Goal: Communication & Community: Participate in discussion

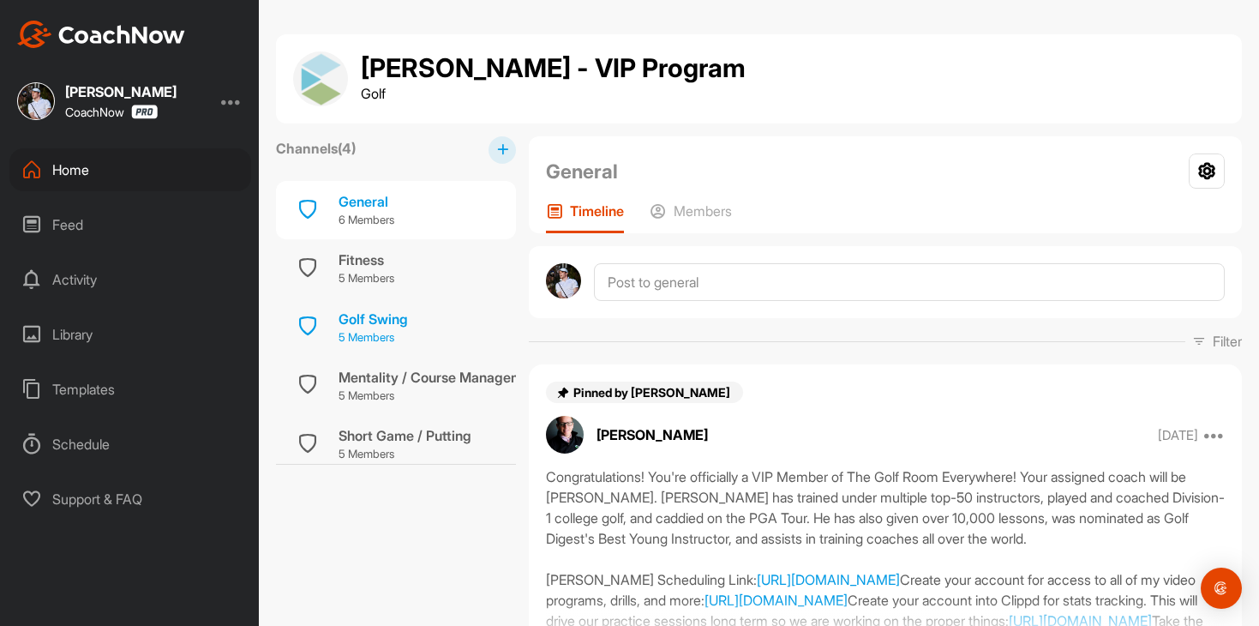
click at [412, 334] on div "Golf Swing 5 Members" at bounding box center [396, 327] width 240 height 58
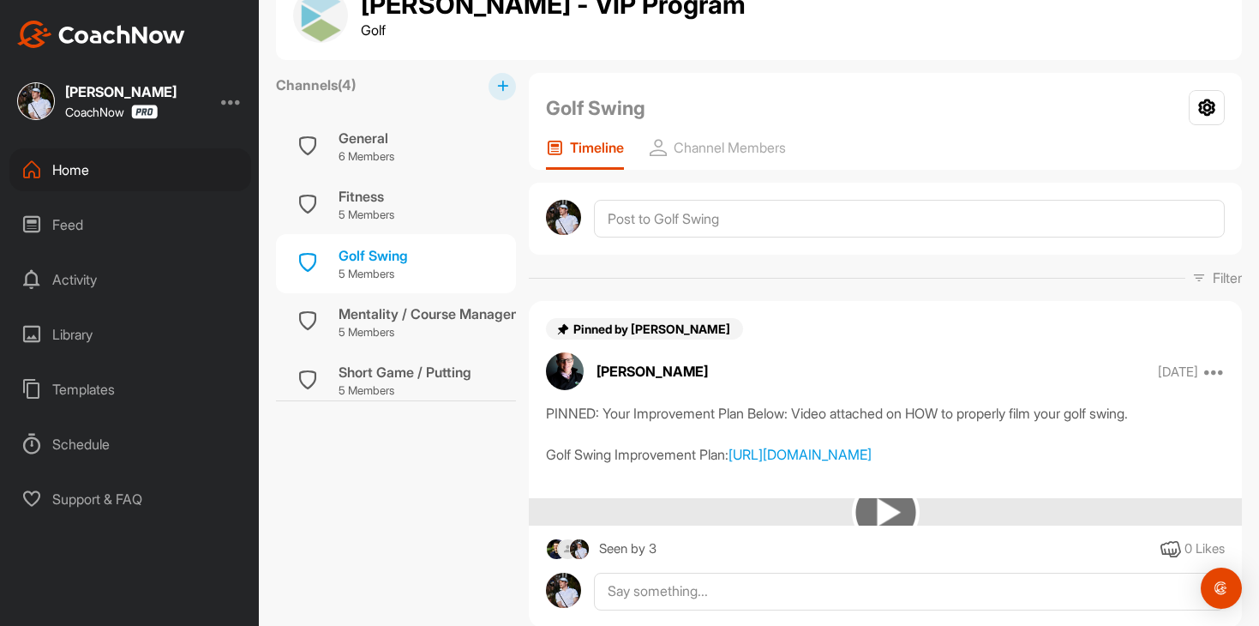
scroll to position [64, 0]
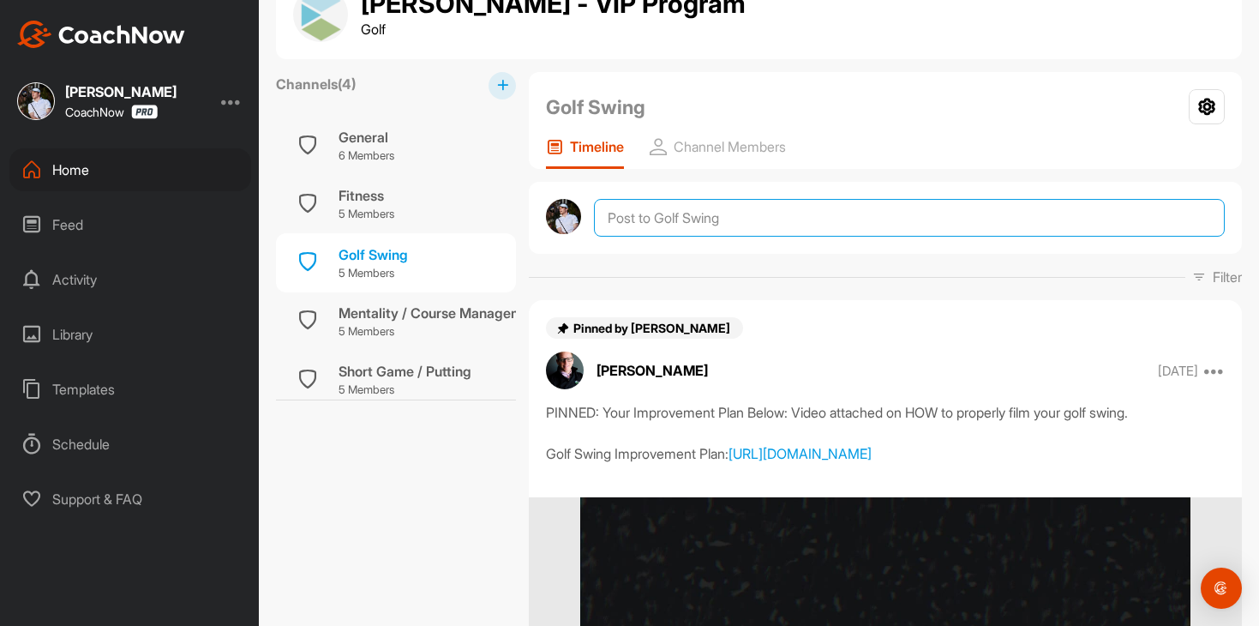
click at [828, 227] on textarea at bounding box center [909, 218] width 631 height 38
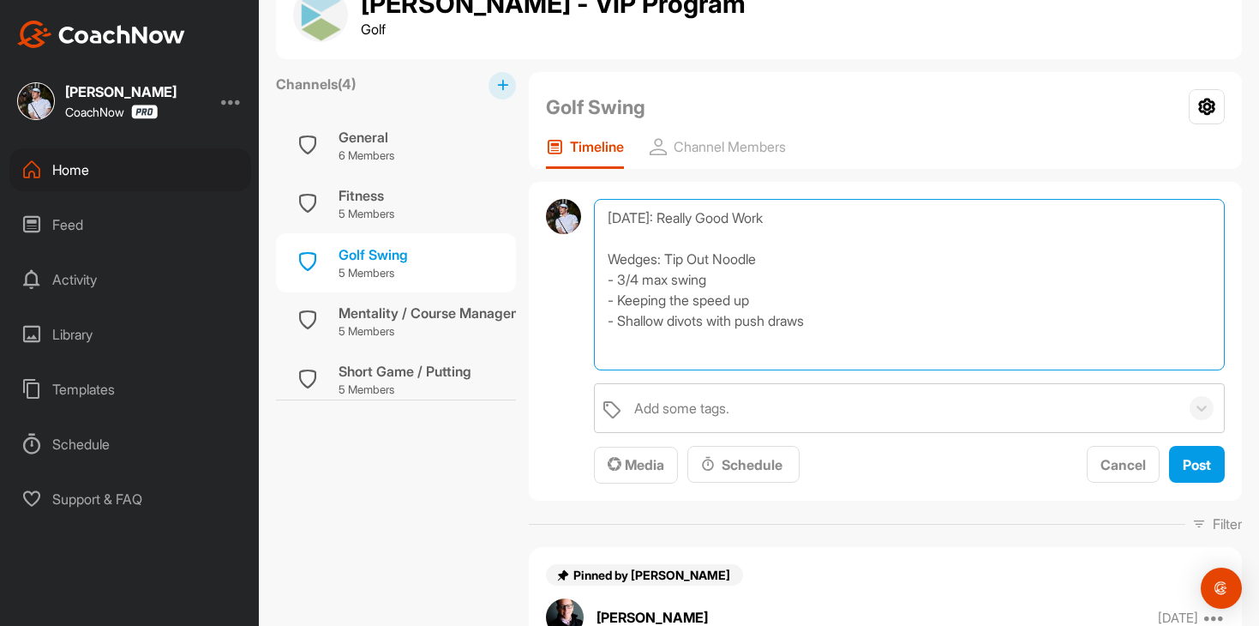
click at [912, 294] on textarea "[DATE]: Really Good Work Wedges: Tip Out Noodle - 3/4 max swing - Keeping the s…" at bounding box center [909, 284] width 631 height 171
click at [911, 324] on textarea "[DATE]: Really Good Work Wedges: Tip Out Noodle - 3/4 max swing - Keeping the s…" at bounding box center [909, 284] width 631 height 171
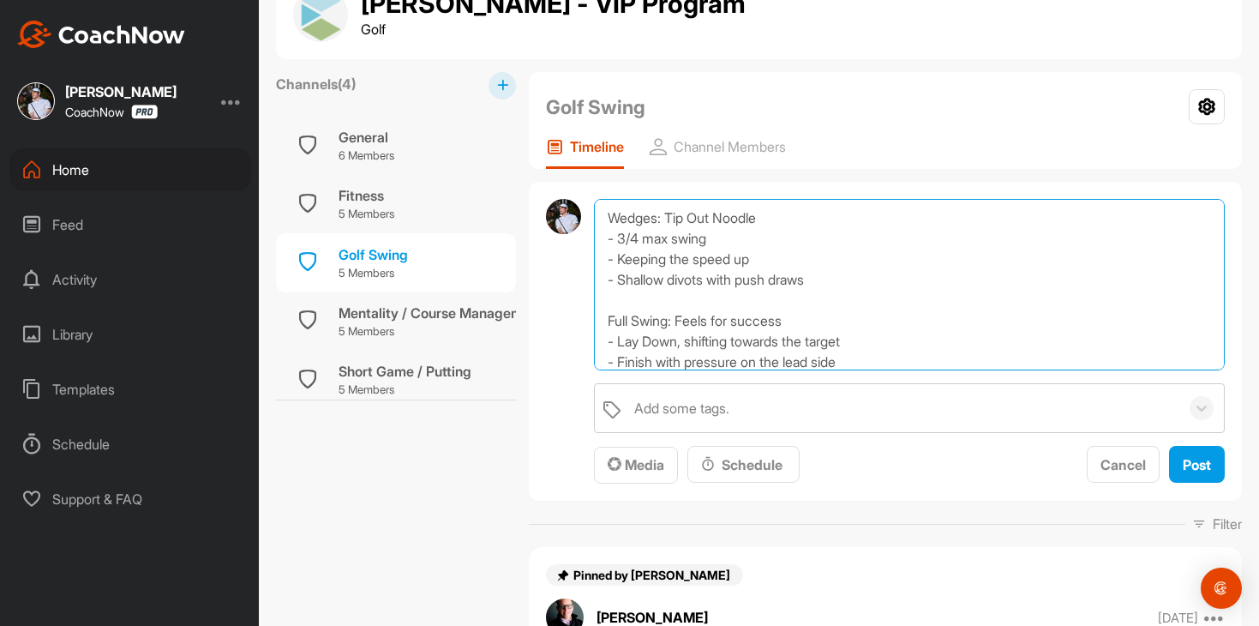
scroll to position [62, 0]
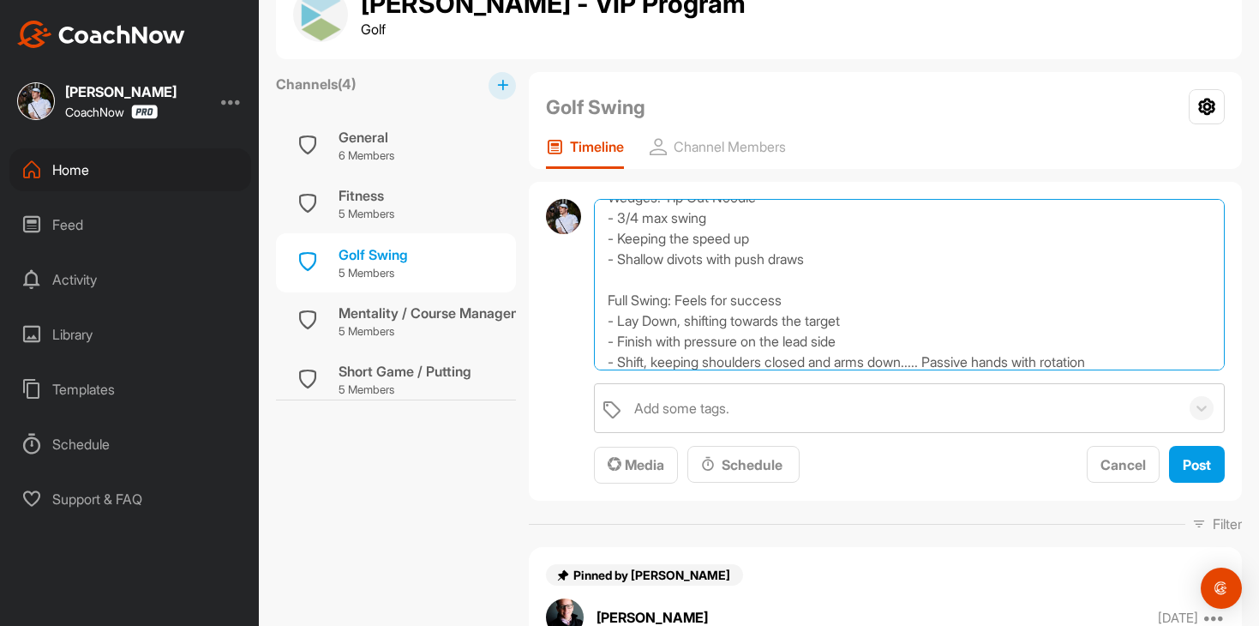
click at [875, 360] on textarea "[DATE]: Really Good Work Wedges: Tip Out Noodle - 3/4 max swing - Keeping the s…" at bounding box center [909, 284] width 631 height 171
click at [879, 326] on textarea "[DATE]: Really Good Work Wedges: Tip Out Noodle - 3/4 max swing - Keeping the s…" at bounding box center [909, 284] width 631 height 171
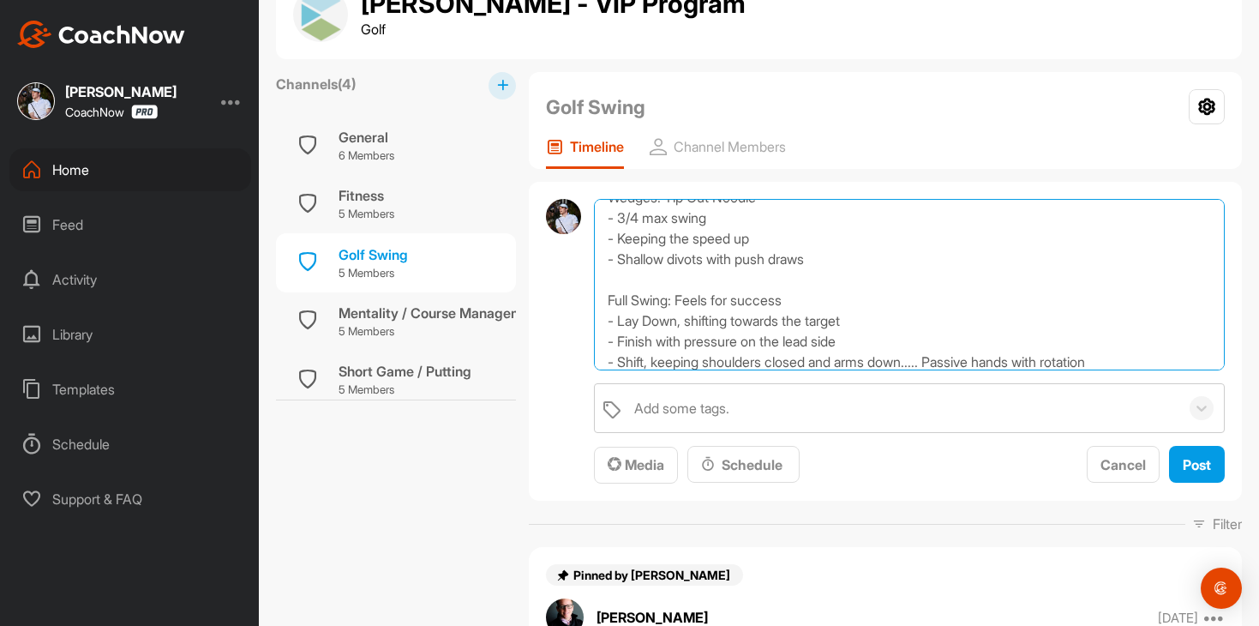
click at [879, 326] on textarea "[DATE]: Really Good Work Wedges: Tip Out Noodle - 3/4 max swing - Keeping the s…" at bounding box center [909, 284] width 631 height 171
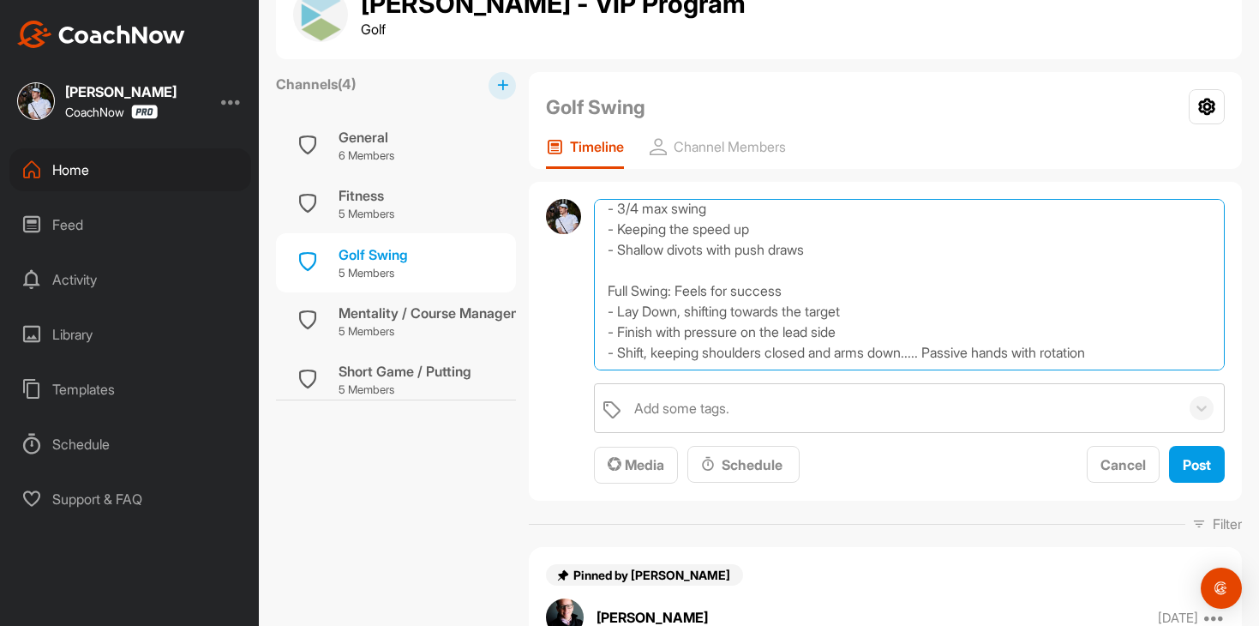
click at [1152, 356] on textarea "[DATE]: Really Good Work Wedges: Tip Out Noodle - 3/4 max swing - Keeping the s…" at bounding box center [909, 284] width 631 height 171
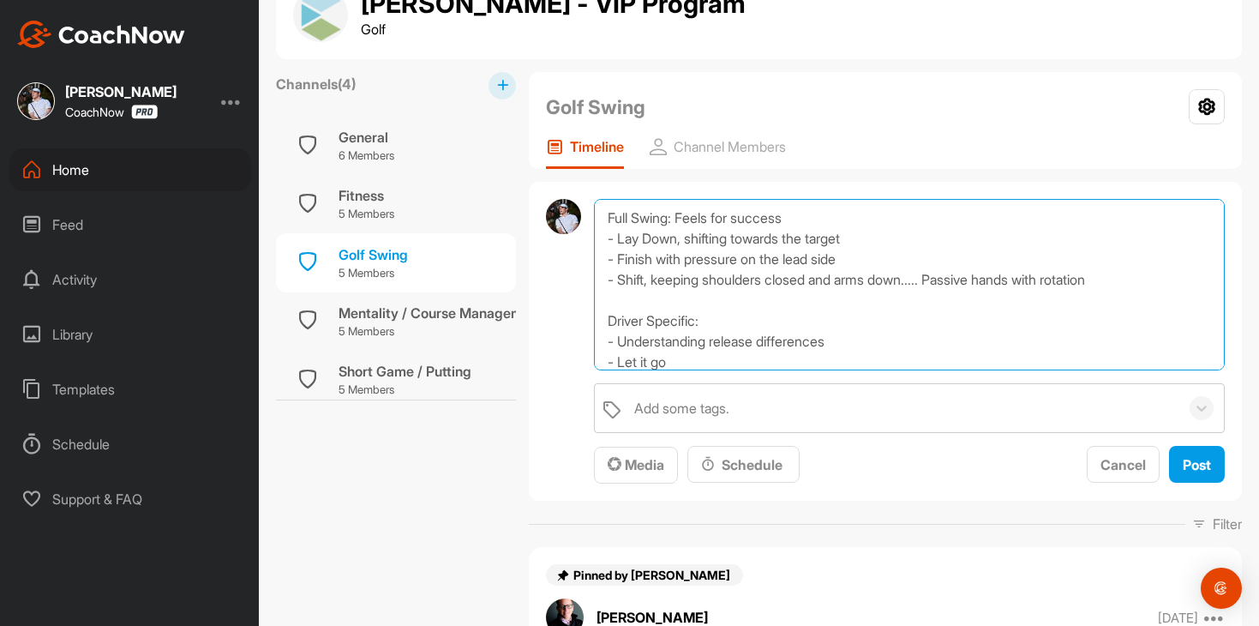
scroll to position [153, 0]
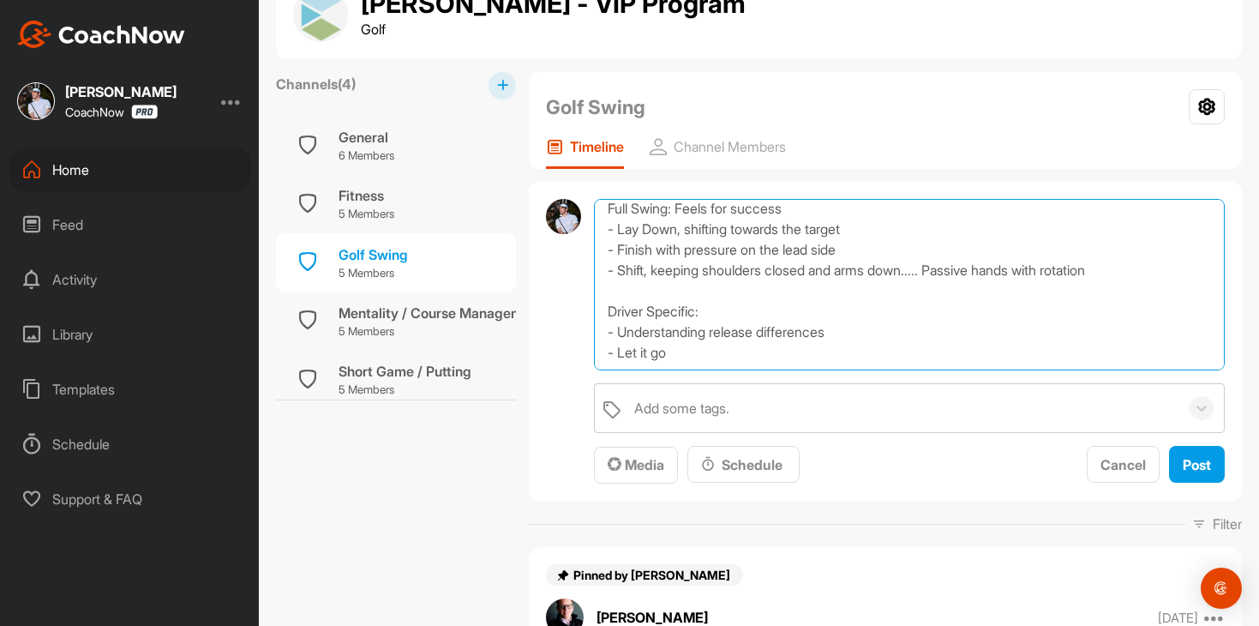
click at [667, 352] on textarea "[DATE]: Really Good Work Wedges: Tip Out Noodle - 3/4 max swing - Keeping the s…" at bounding box center [909, 284] width 631 height 171
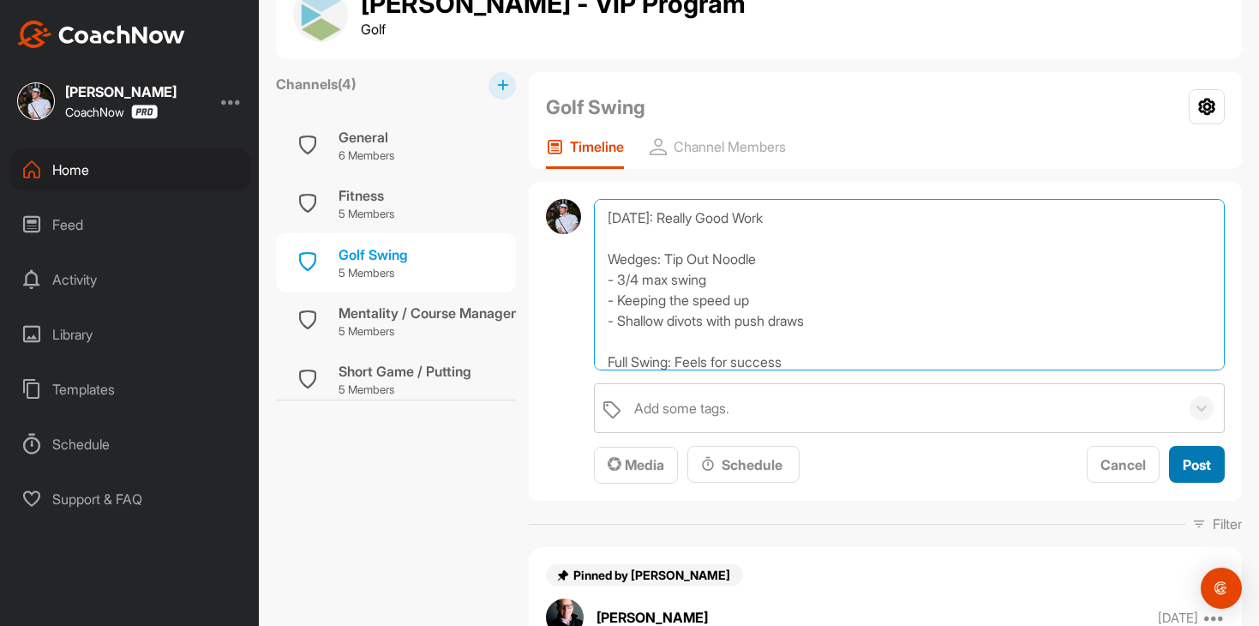
type textarea "[DATE]: Really Good Work Wedges: Tip Out Noodle - 3/4 max swing - Keeping the s…"
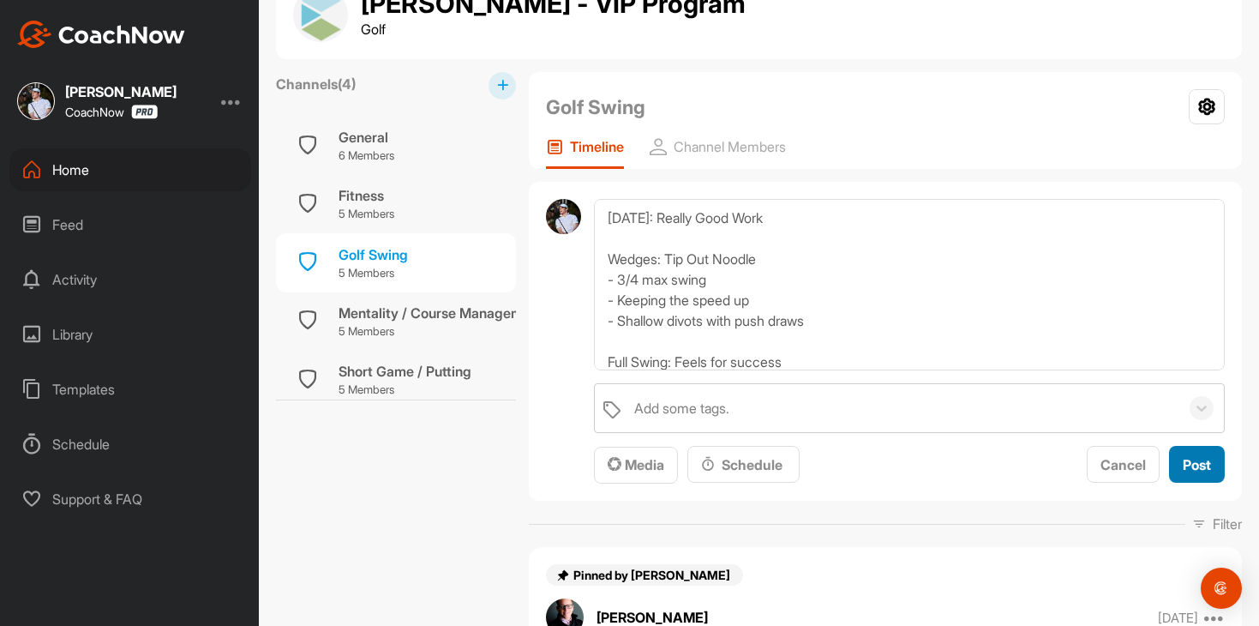
click at [1184, 470] on span "Post" at bounding box center [1197, 464] width 28 height 17
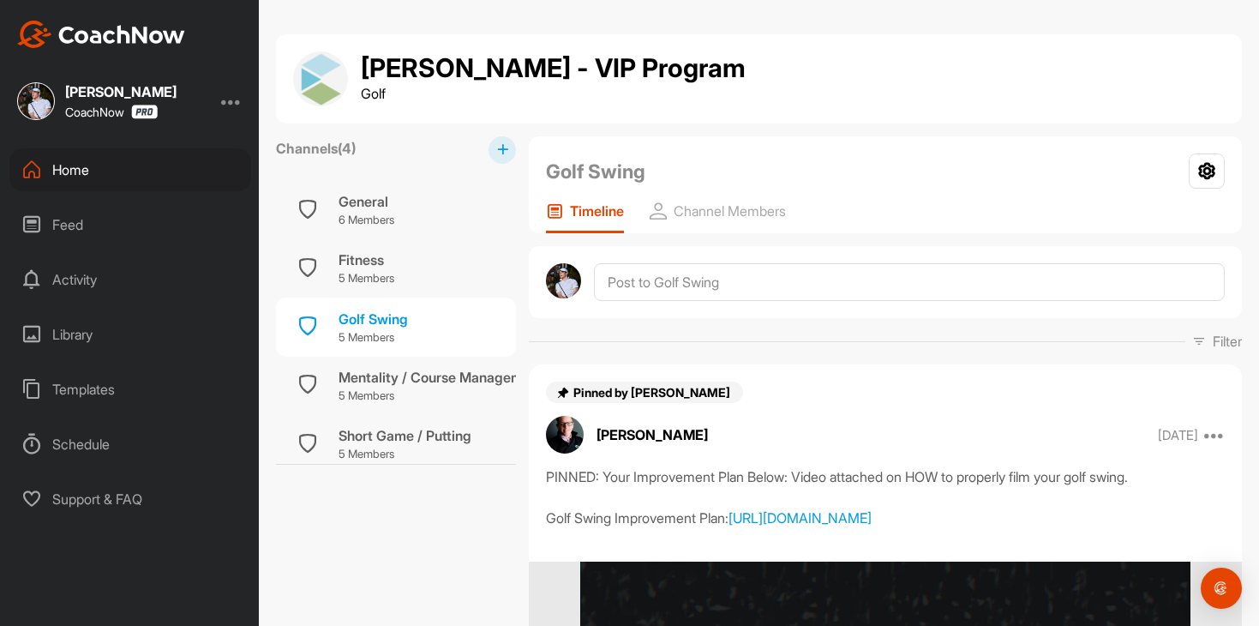
click at [172, 207] on div "Feed" at bounding box center [130, 224] width 242 height 43
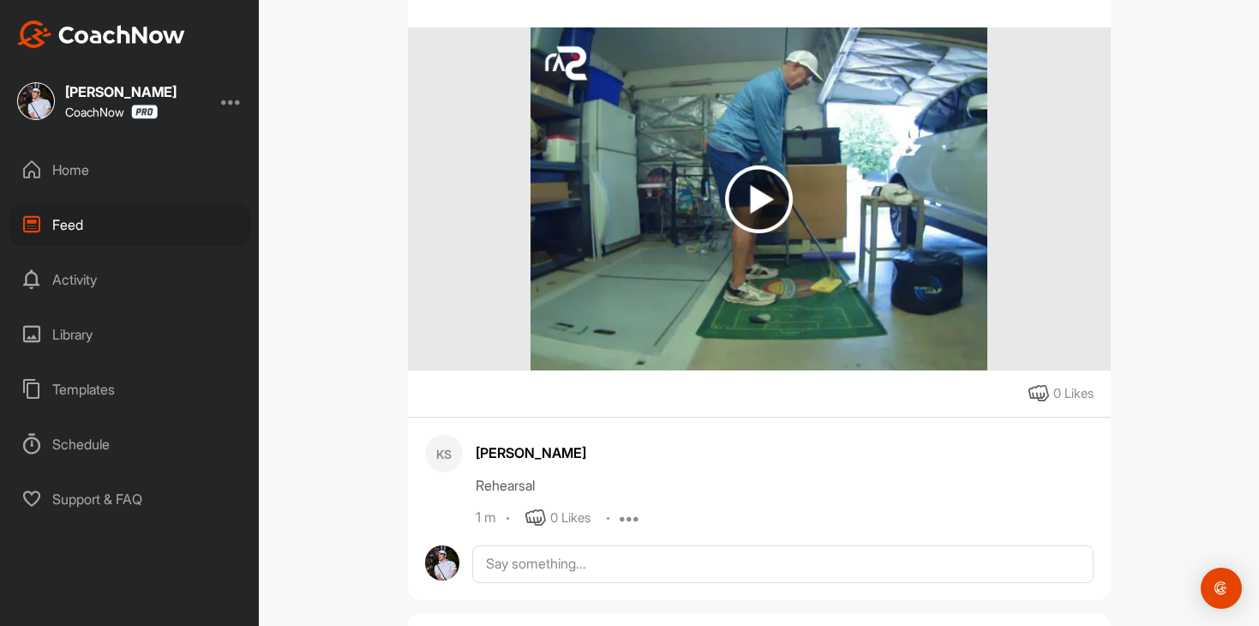
scroll to position [849, 0]
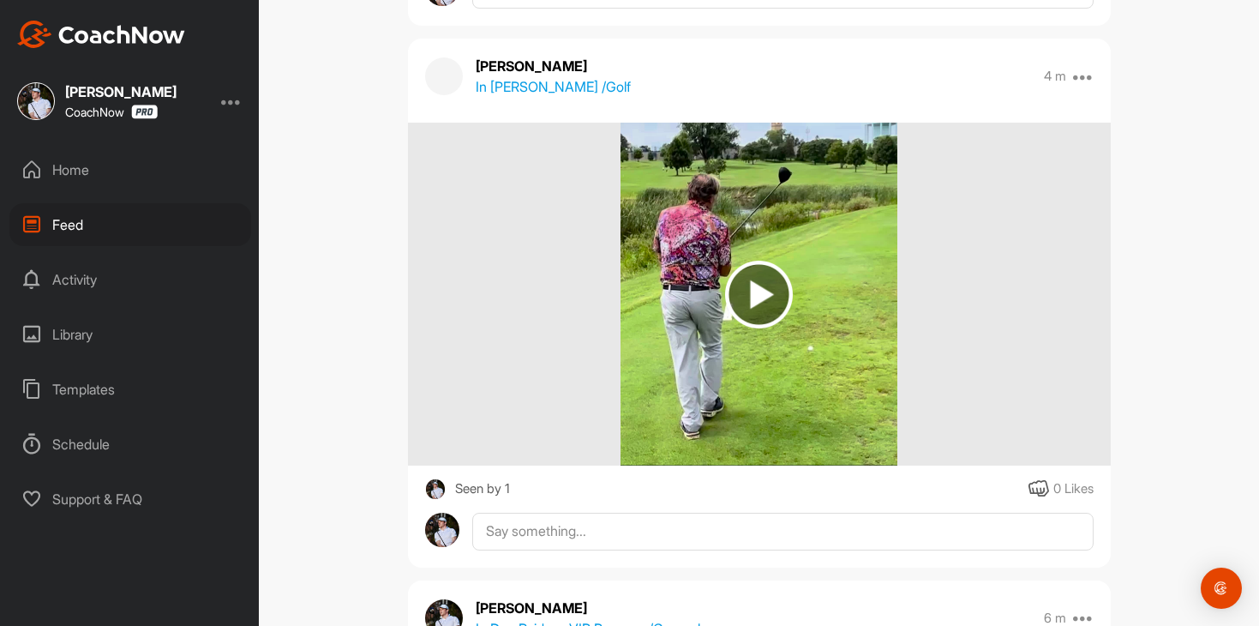
click at [754, 297] on img at bounding box center [759, 295] width 68 height 68
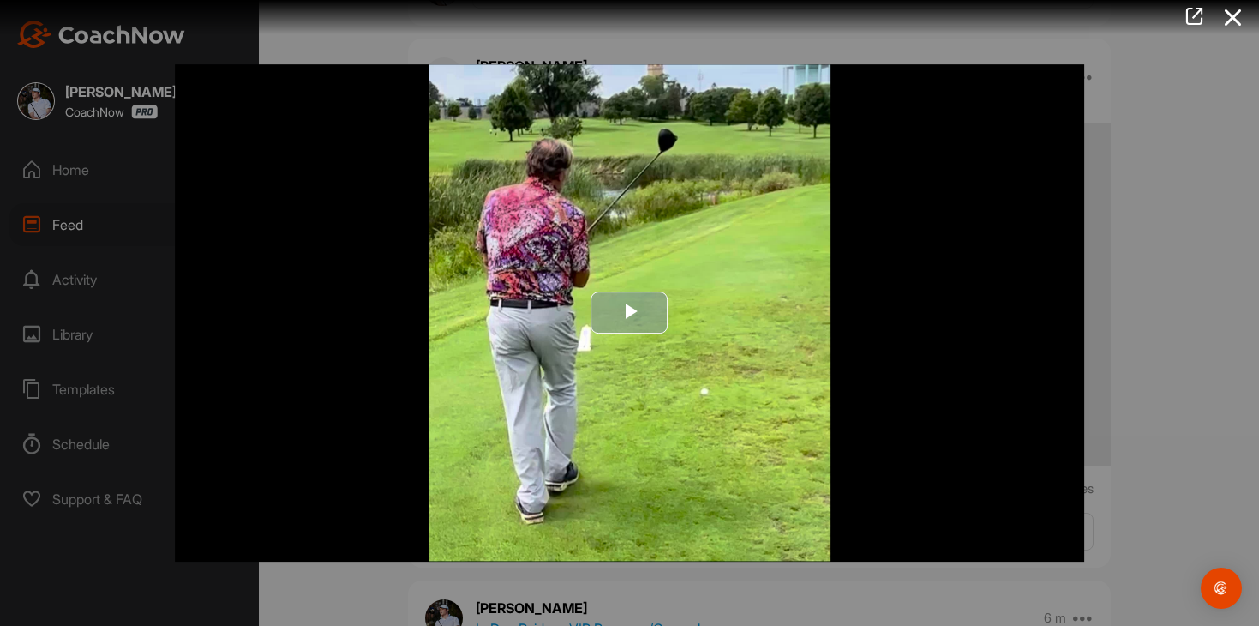
click at [630, 313] on span "Video Player" at bounding box center [630, 313] width 0 height 0
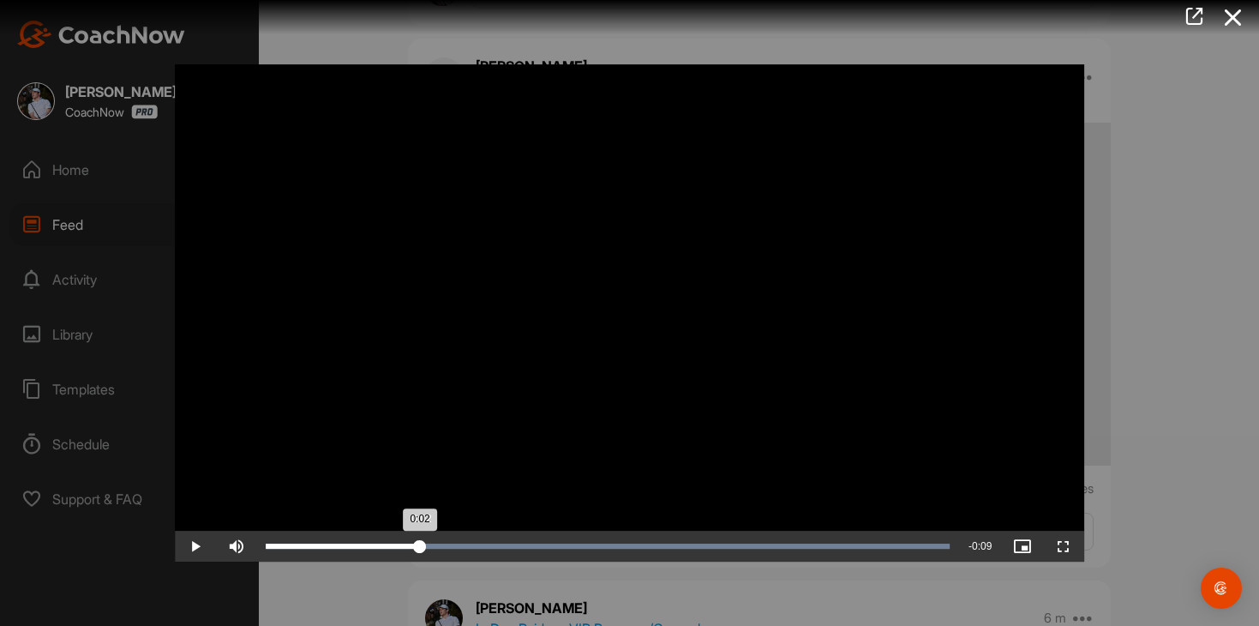
drag, startPoint x: 334, startPoint y: 544, endPoint x: 420, endPoint y: 544, distance: 86.6
click at [420, 544] on div "0:02" at bounding box center [343, 546] width 154 height 5
click at [187, 546] on span "Video Player" at bounding box center [195, 546] width 41 height 0
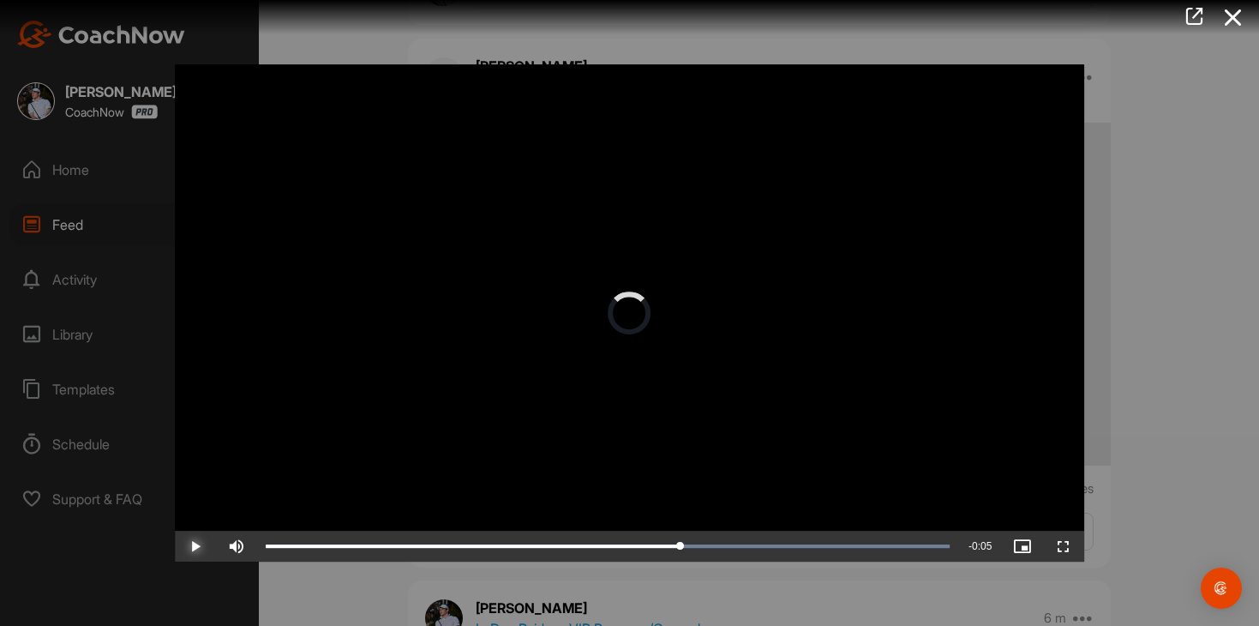
drag, startPoint x: 474, startPoint y: 544, endPoint x: 688, endPoint y: 512, distance: 215.8
click at [688, 512] on div "Video Player is loading. Play Video Play Skip Backward Skip Forward Mute Curren…" at bounding box center [630, 626] width 911 height 1125
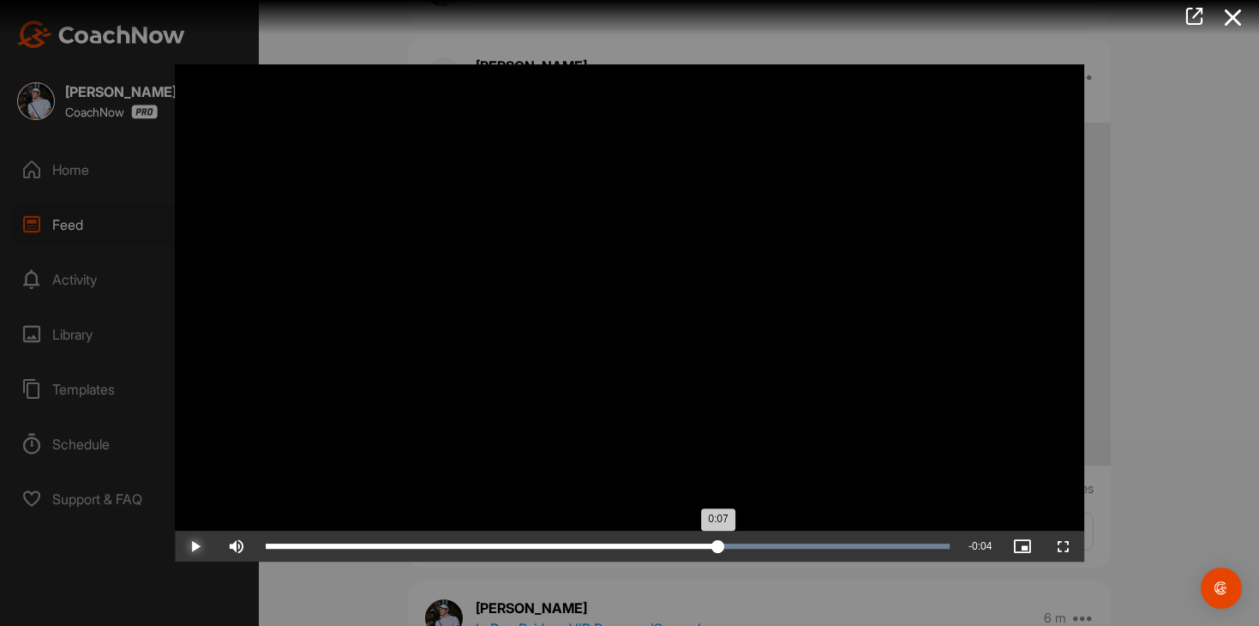
drag, startPoint x: 690, startPoint y: 546, endPoint x: 718, endPoint y: 547, distance: 27.4
click at [718, 547] on div "0:07" at bounding box center [492, 546] width 453 height 5
drag, startPoint x: 719, startPoint y: 545, endPoint x: 742, endPoint y: 545, distance: 23.1
click at [742, 545] on div "0:07" at bounding box center [505, 546] width 478 height 5
click at [742, 544] on div "0:07" at bounding box center [504, 546] width 477 height 5
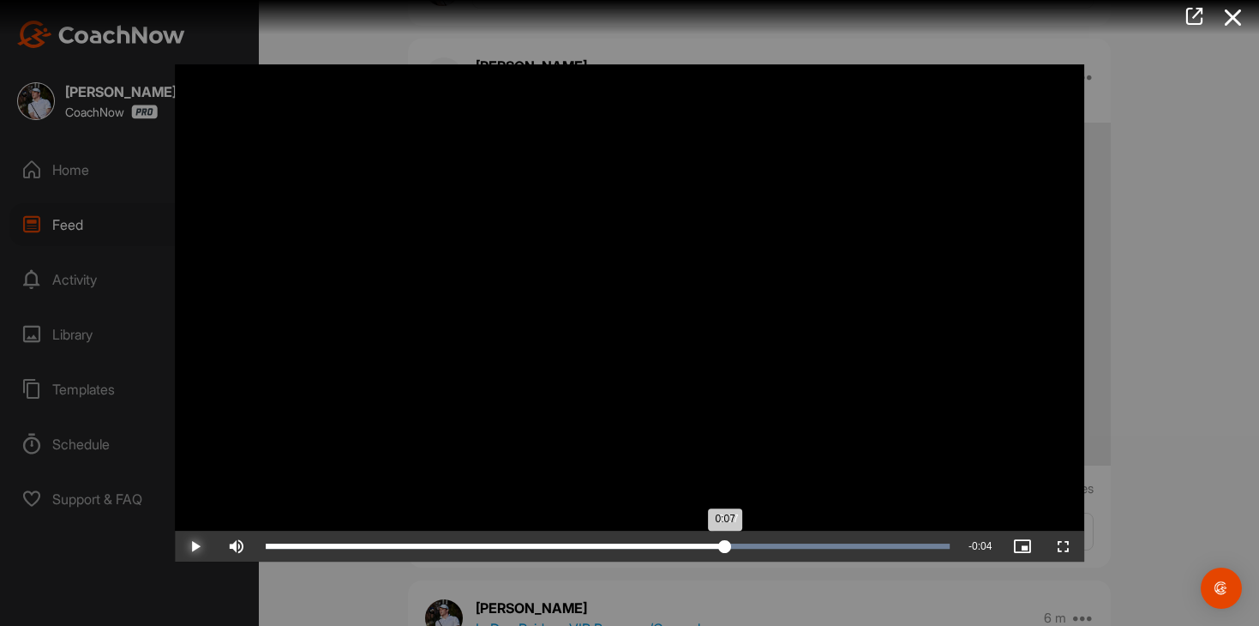
drag, startPoint x: 746, startPoint y: 550, endPoint x: 731, endPoint y: 546, distance: 15.0
click at [725, 546] on div "0:07" at bounding box center [496, 546] width 460 height 5
drag, startPoint x: 731, startPoint y: 546, endPoint x: 744, endPoint y: 548, distance: 13.0
click at [744, 548] on div "0:07" at bounding box center [505, 546] width 478 height 5
drag, startPoint x: 743, startPoint y: 548, endPoint x: 773, endPoint y: 547, distance: 30.0
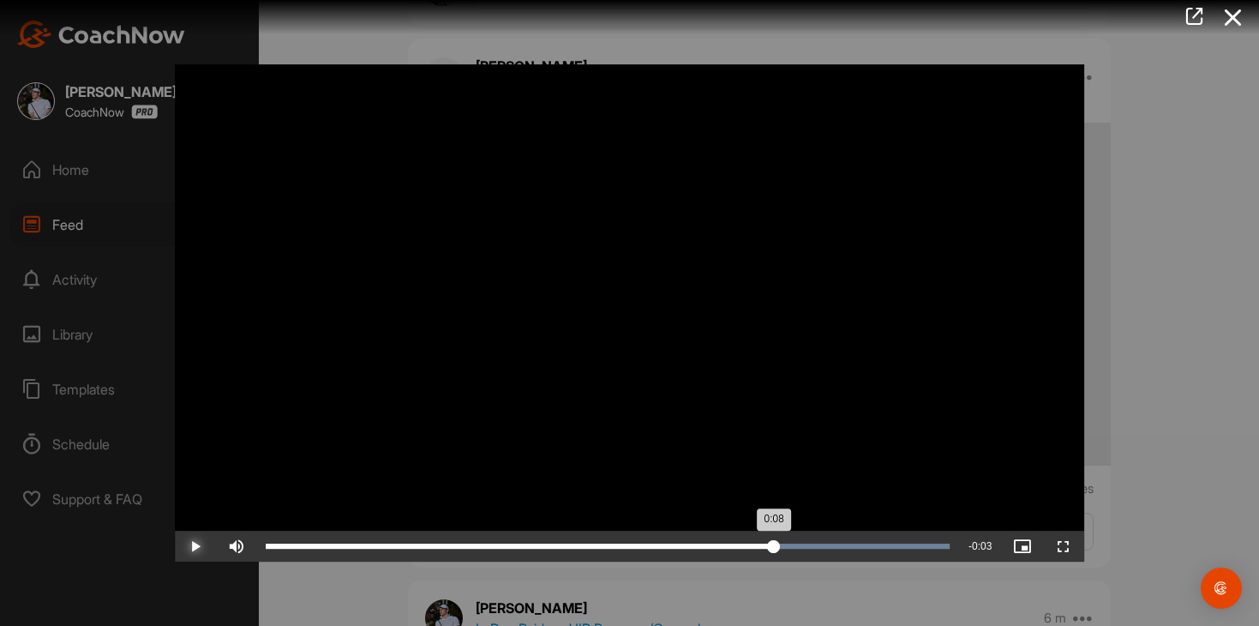
click at [773, 547] on div "0:08" at bounding box center [520, 546] width 508 height 5
click at [774, 547] on div "0:08" at bounding box center [520, 546] width 509 height 5
click at [785, 549] on div "0:08" at bounding box center [526, 546] width 520 height 5
click at [789, 545] on div "0:08" at bounding box center [528, 546] width 524 height 5
drag, startPoint x: 793, startPoint y: 544, endPoint x: 770, endPoint y: 538, distance: 23.7
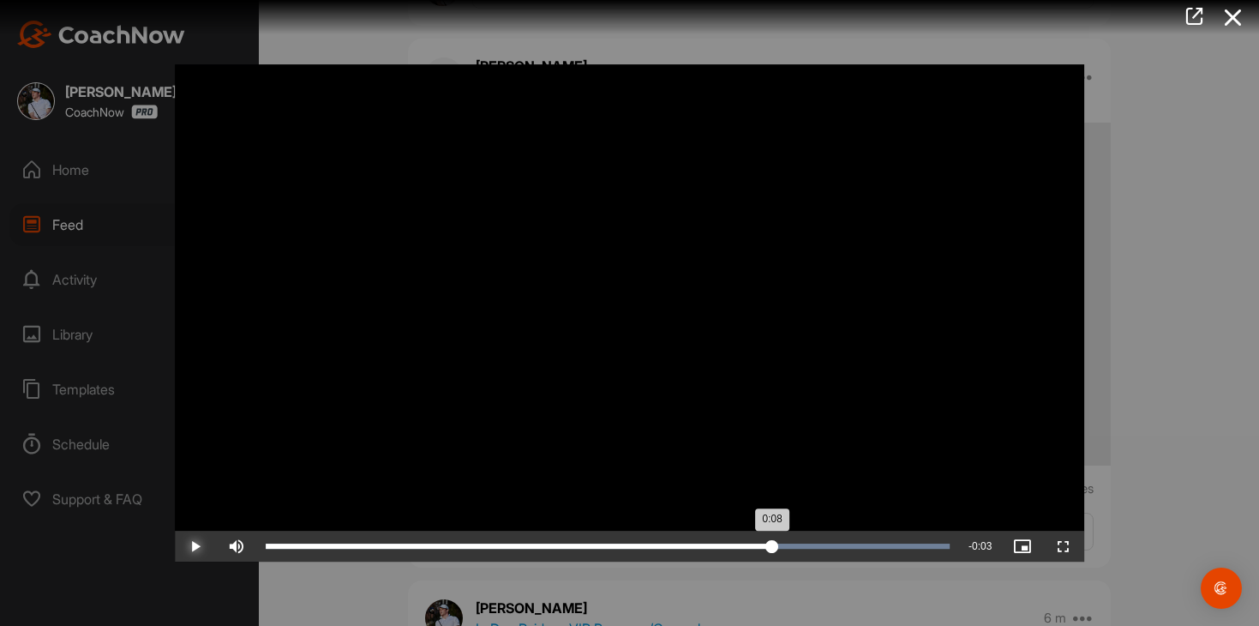
click at [770, 544] on div "0:08" at bounding box center [519, 546] width 507 height 5
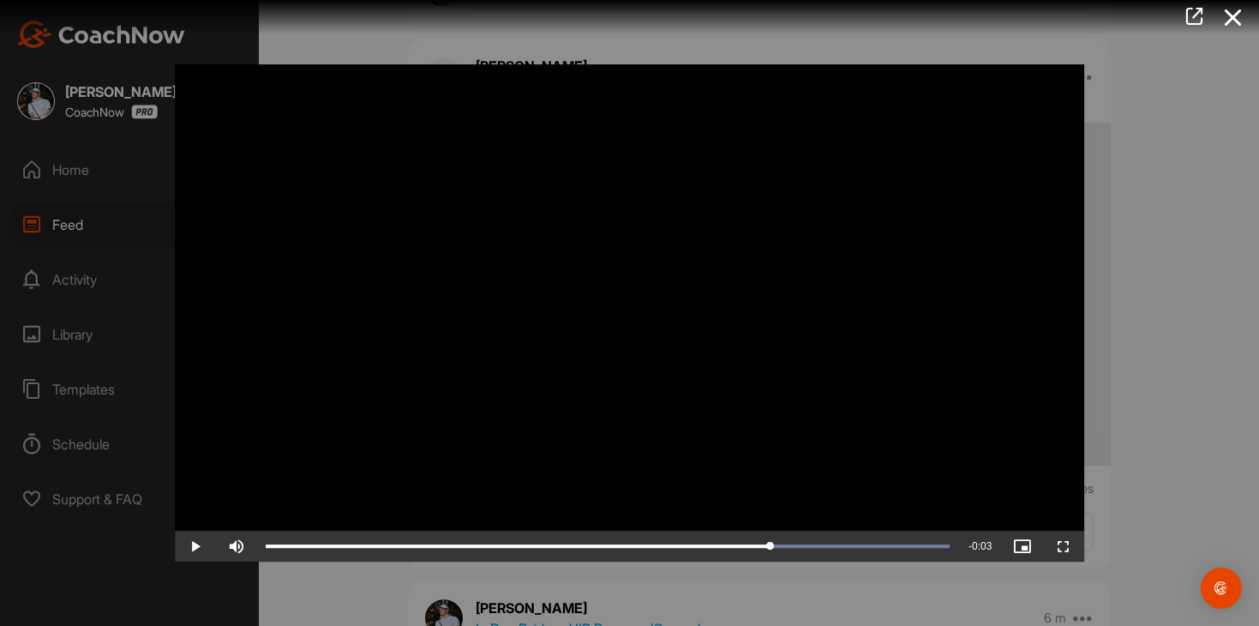
click at [1127, 141] on div at bounding box center [629, 313] width 1259 height 626
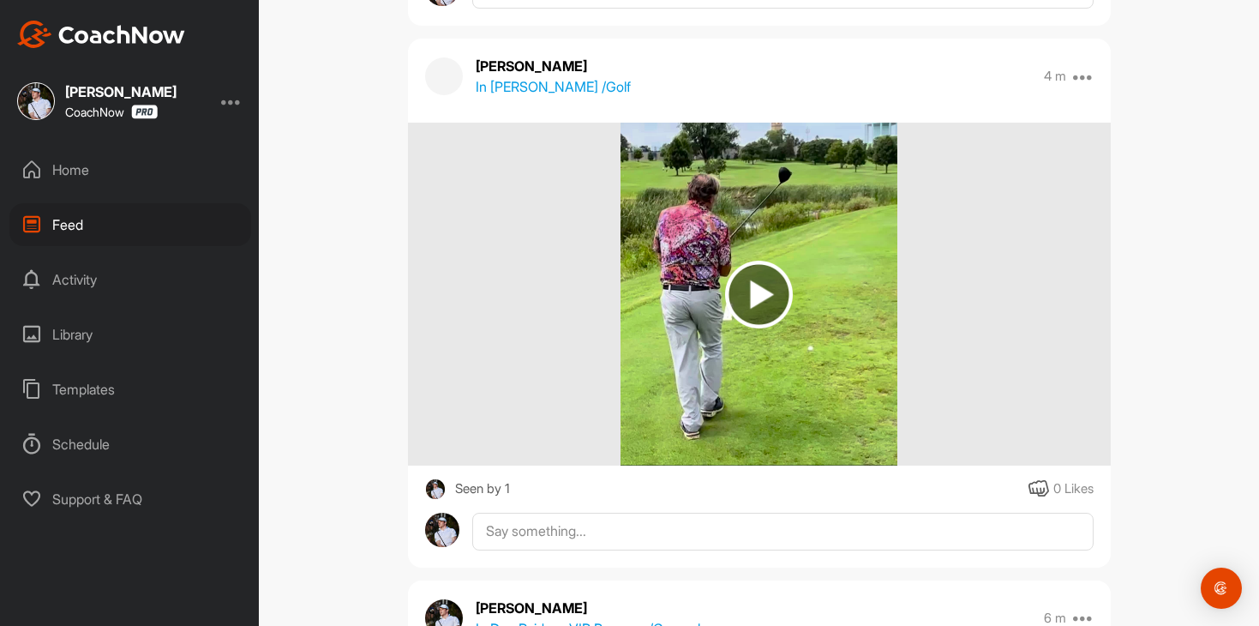
click at [122, 352] on div "Library" at bounding box center [130, 334] width 242 height 43
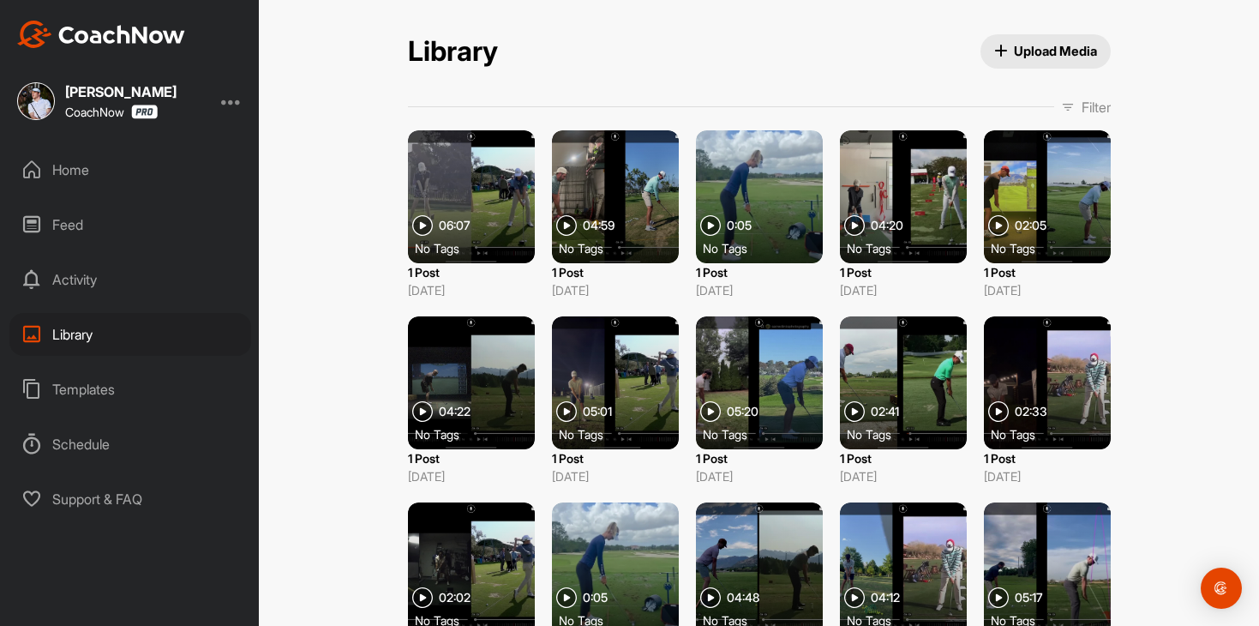
click at [118, 171] on div "Home" at bounding box center [130, 169] width 242 height 43
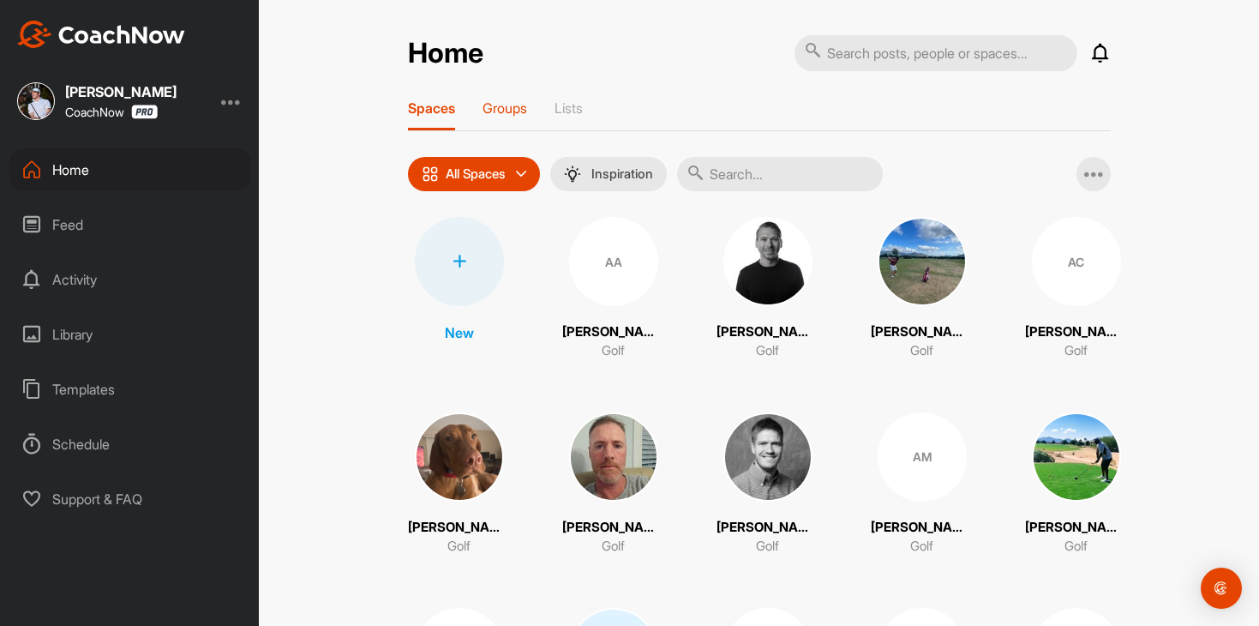
click at [513, 114] on p "Groups" at bounding box center [505, 107] width 45 height 17
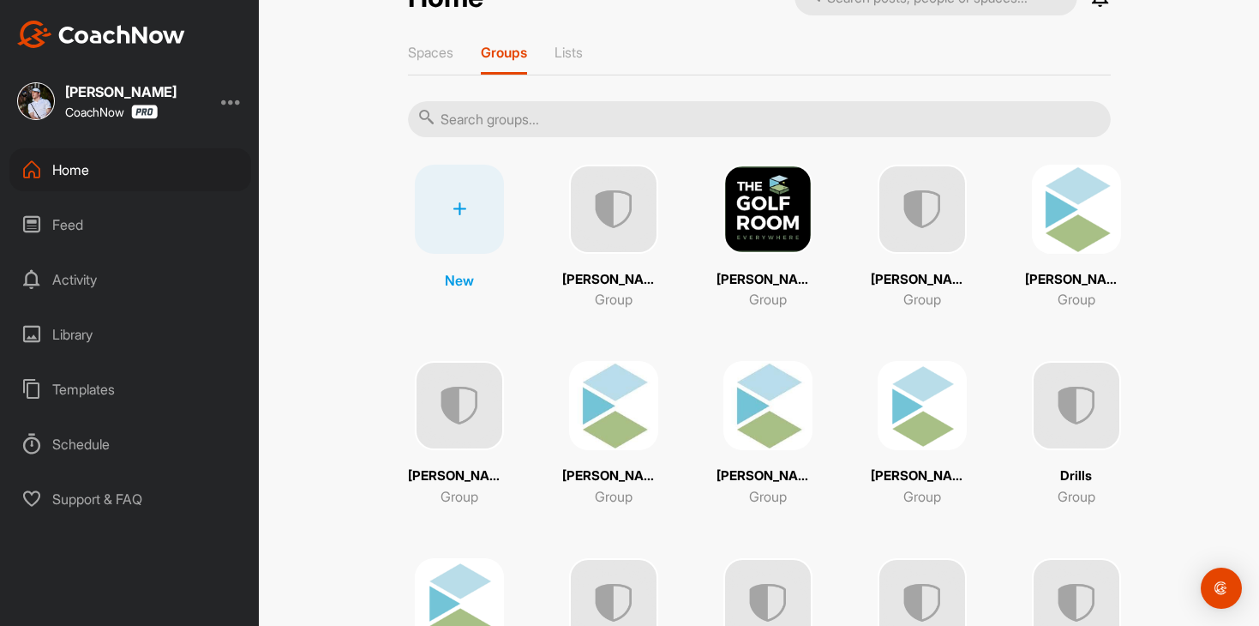
scroll to position [62, 0]
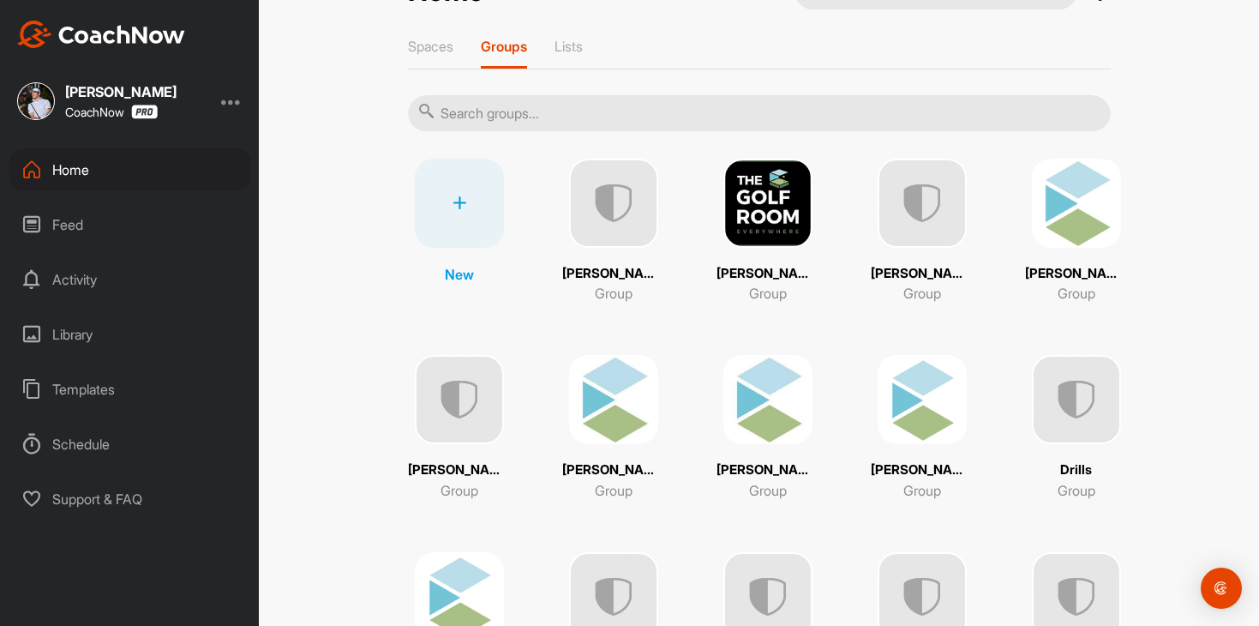
click at [1055, 395] on img at bounding box center [1076, 399] width 89 height 89
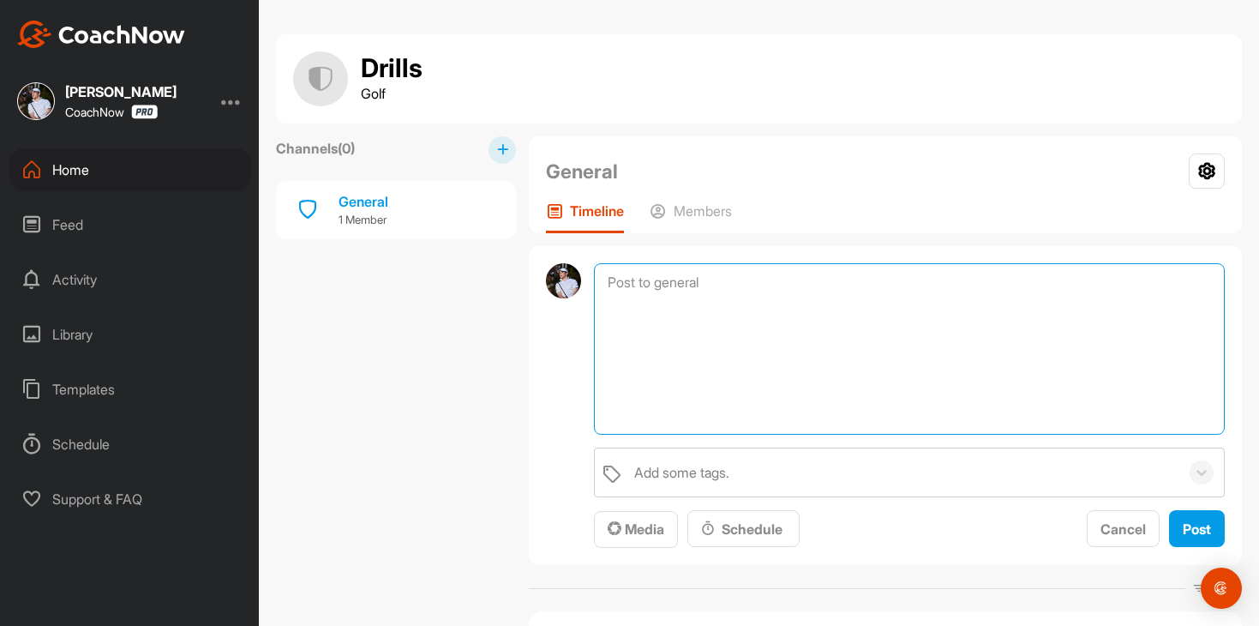
click at [711, 279] on textarea at bounding box center [909, 348] width 631 height 171
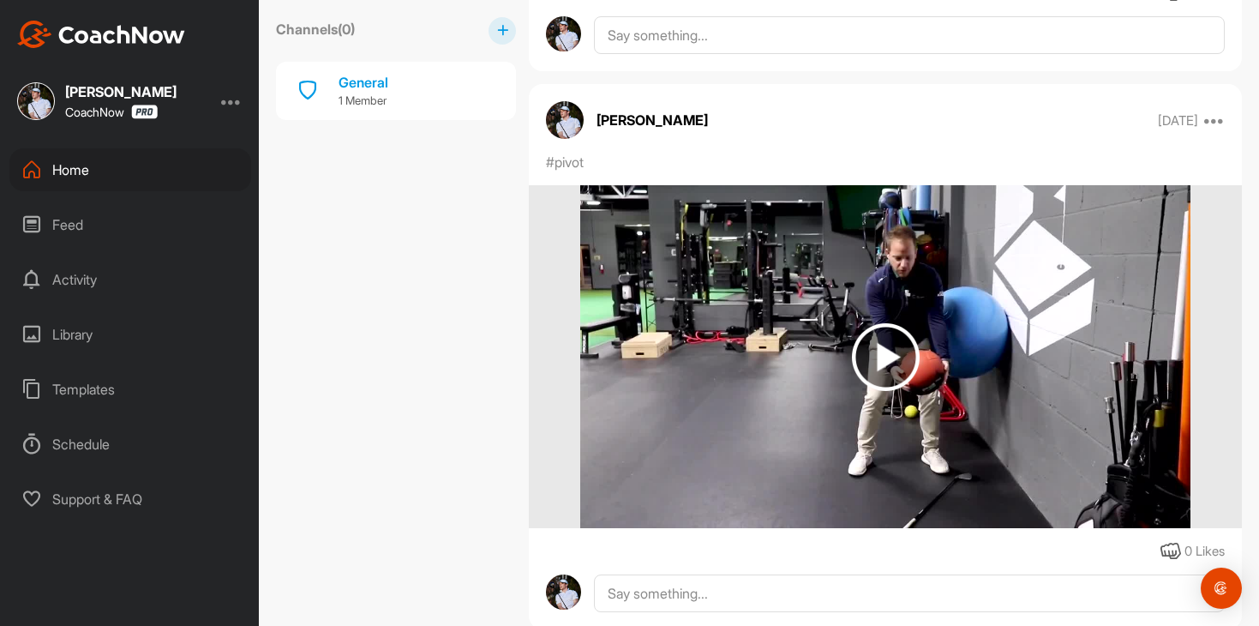
scroll to position [39622, 0]
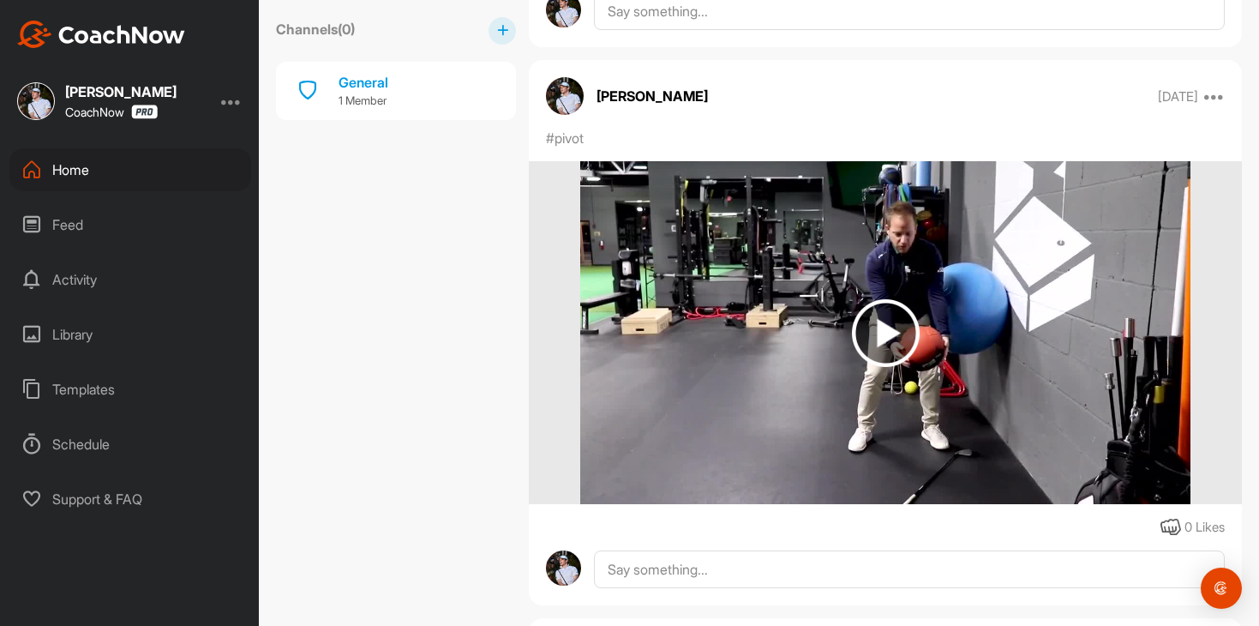
click at [866, 352] on img at bounding box center [886, 333] width 68 height 68
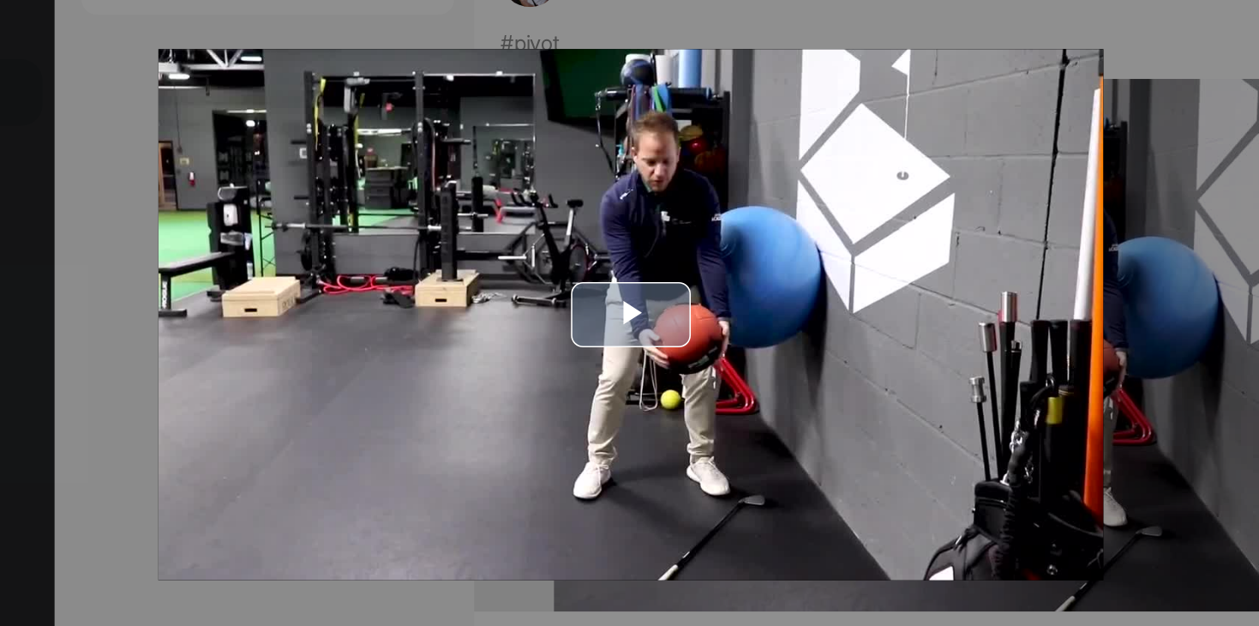
click at [630, 313] on span "Video Player" at bounding box center [630, 313] width 0 height 0
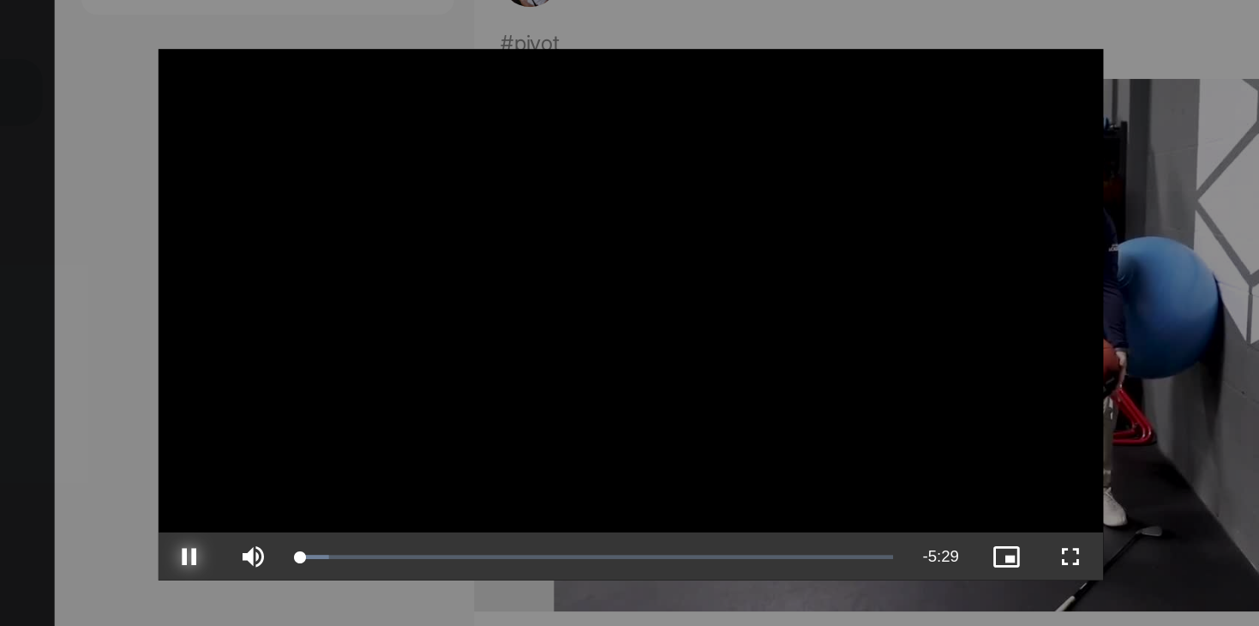
click at [341, 469] on span "Video Player" at bounding box center [346, 469] width 41 height 0
click at [398, 469] on span "Video Player" at bounding box center [387, 469] width 41 height 0
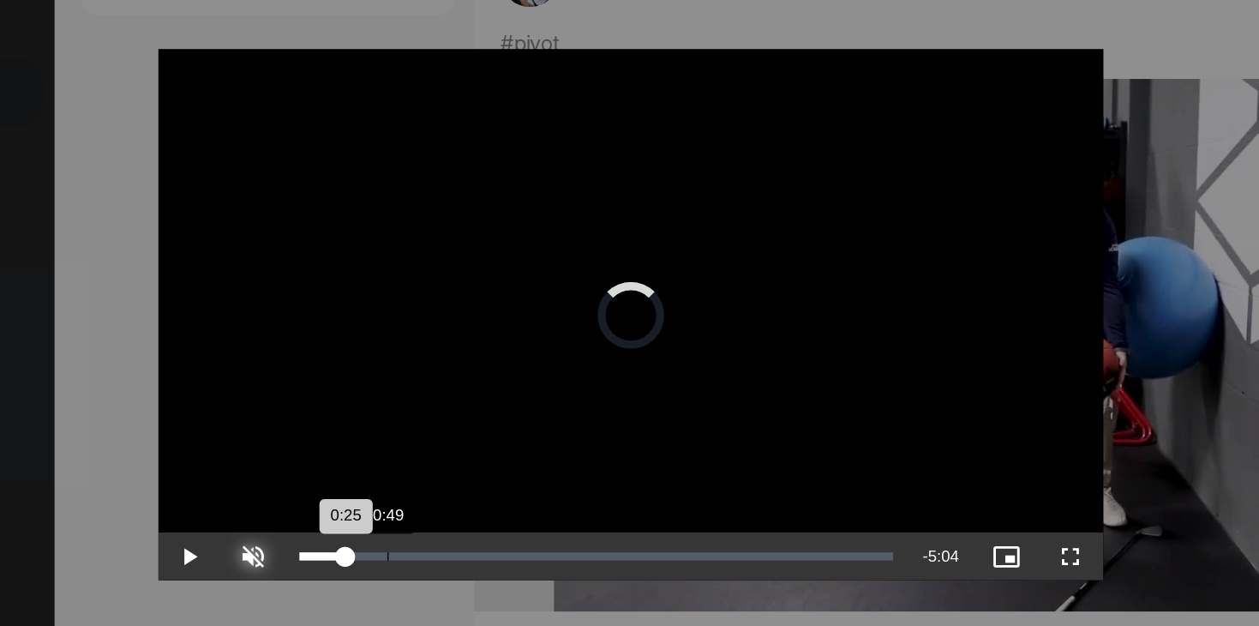
click at [478, 472] on div "Loaded : 8.56% 0:49 0:25" at bounding box center [608, 469] width 400 height 31
drag, startPoint x: 478, startPoint y: 472, endPoint x: 520, endPoint y: 465, distance: 42.7
click at [520, 465] on div "Loaded : 18.24% 1:29 1:29" at bounding box center [608, 469] width 400 height 31
click at [549, 462] on div "Loaded : 27.99% 1:54 1:29" at bounding box center [608, 469] width 400 height 31
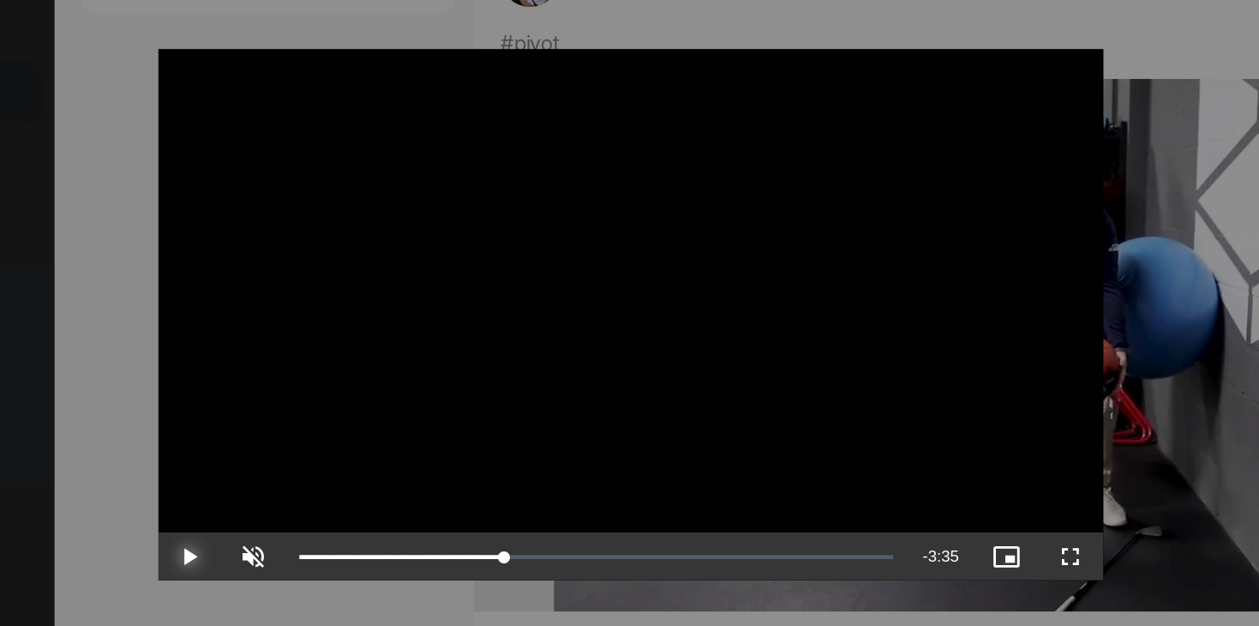
click at [345, 469] on span "Video Player" at bounding box center [346, 469] width 41 height 0
click at [346, 469] on span "Video Player" at bounding box center [346, 469] width 41 height 0
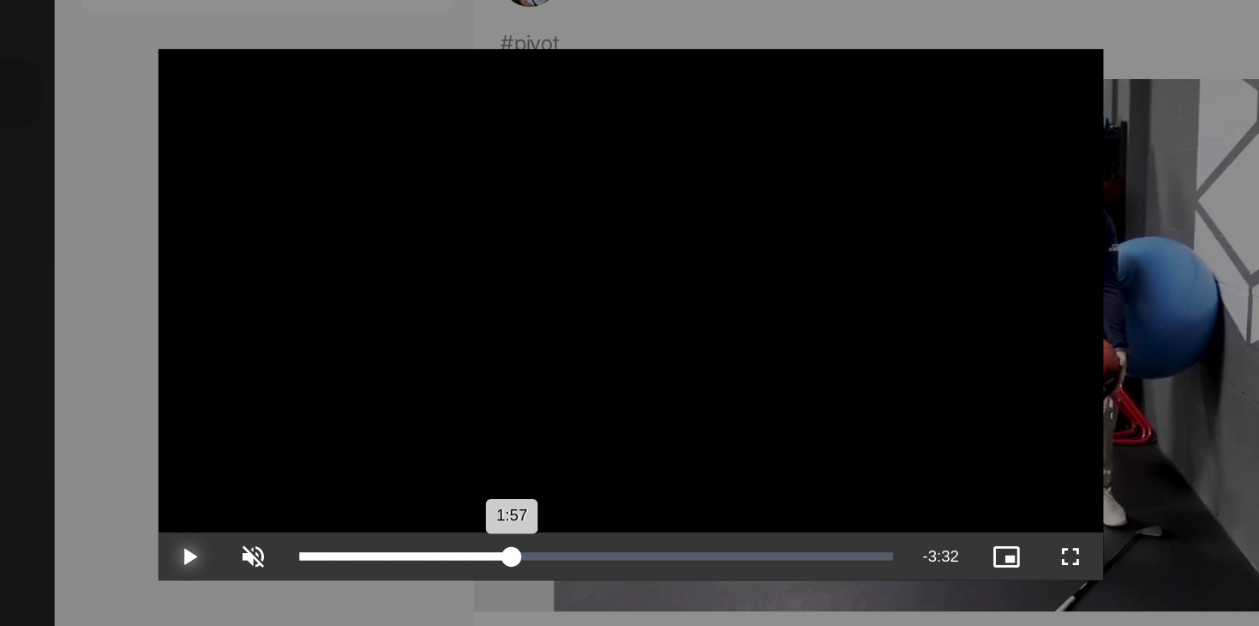
click at [553, 469] on div "1:57" at bounding box center [485, 468] width 137 height 5
click at [553, 470] on div "1:57" at bounding box center [485, 468] width 137 height 5
click at [551, 471] on div "1:57" at bounding box center [485, 468] width 136 height 5
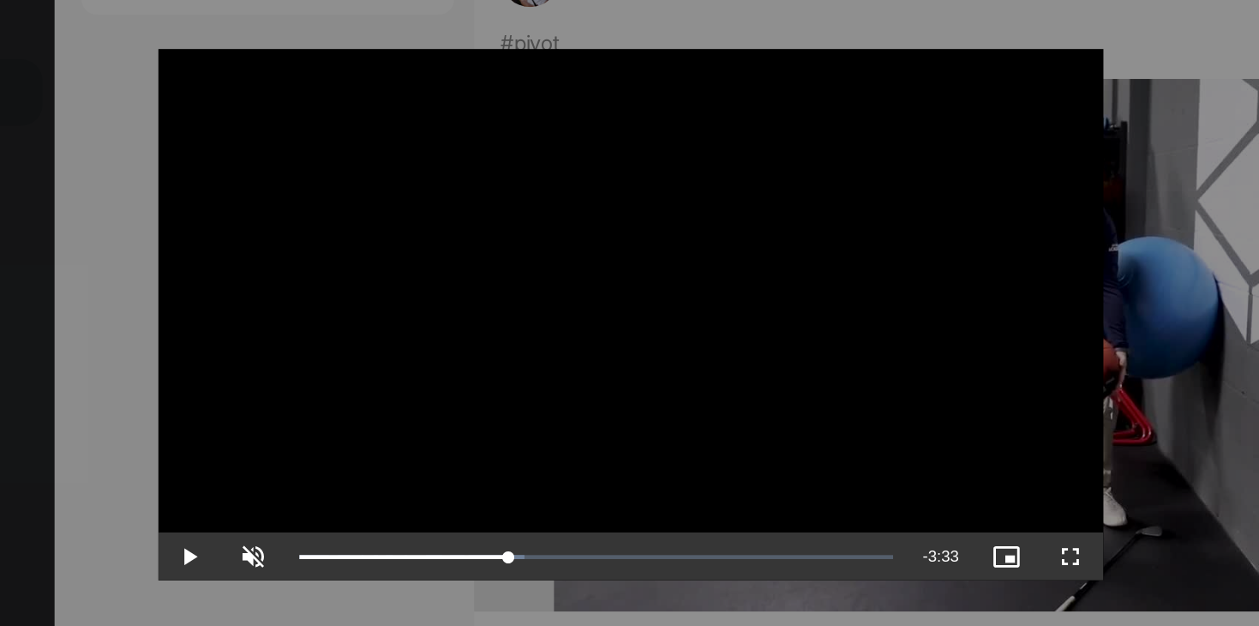
click at [270, 296] on div at bounding box center [629, 313] width 1259 height 626
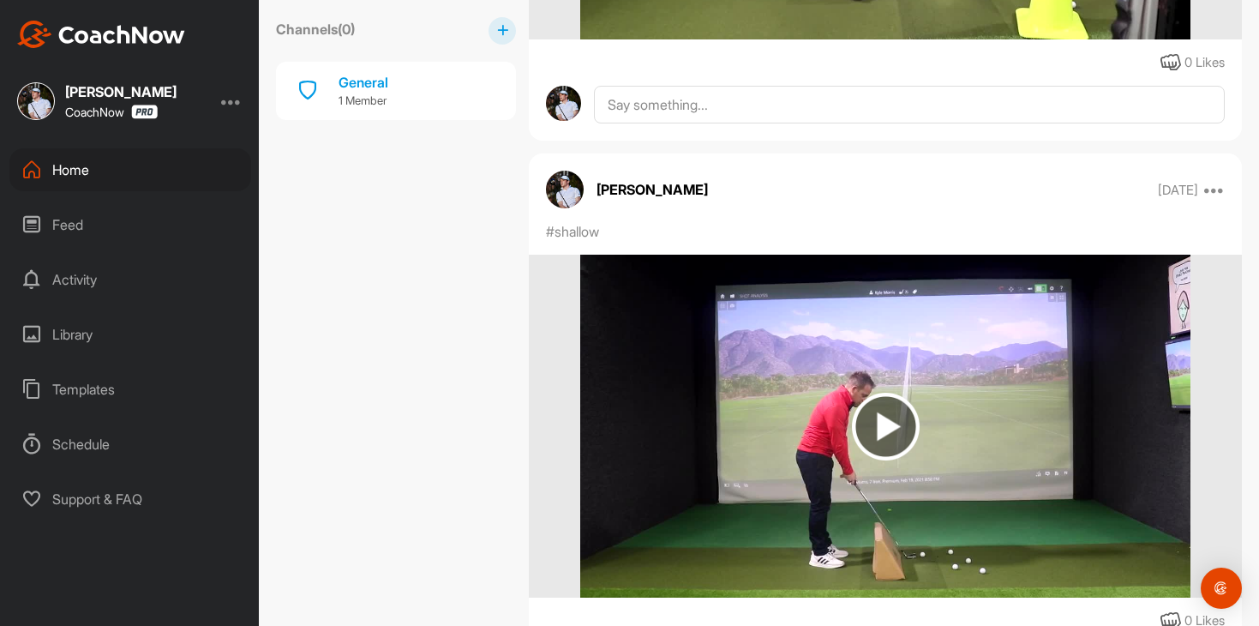
scroll to position [40563, 0]
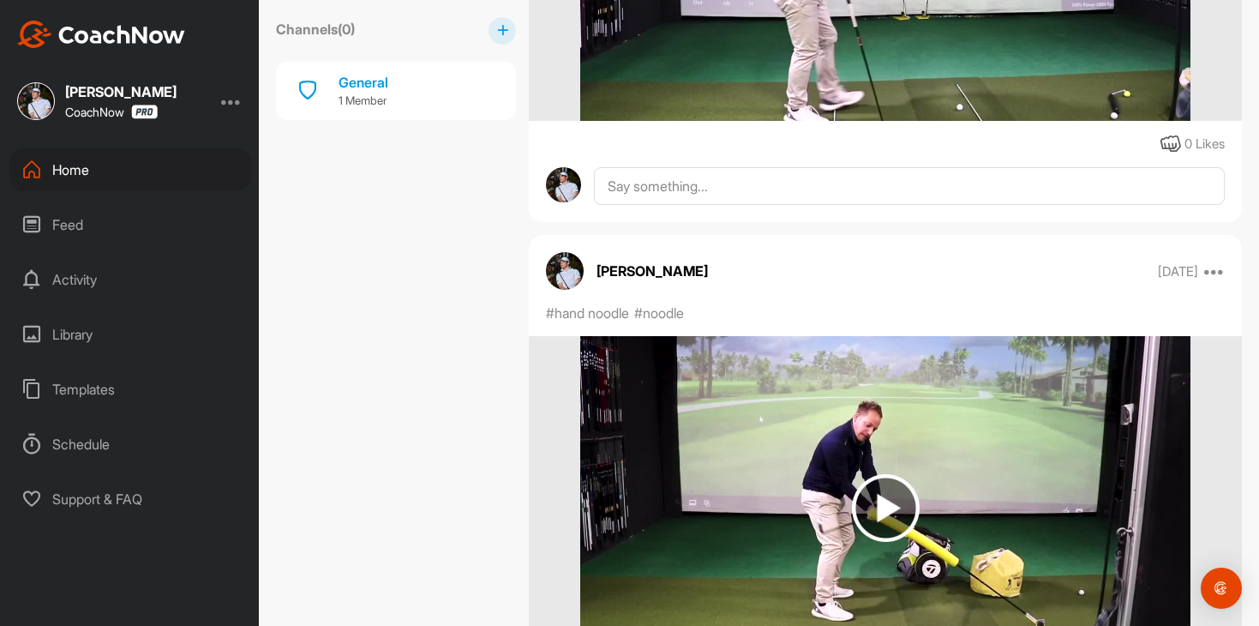
click at [912, 505] on img at bounding box center [886, 508] width 68 height 68
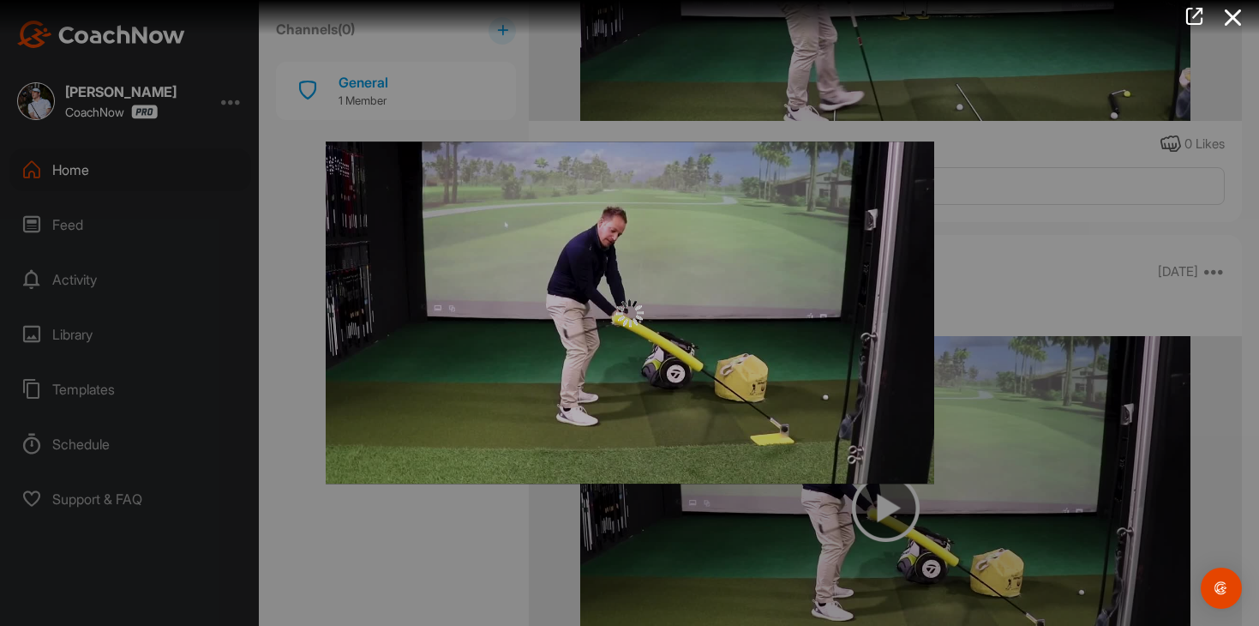
click at [647, 352] on div at bounding box center [630, 312] width 609 height 342
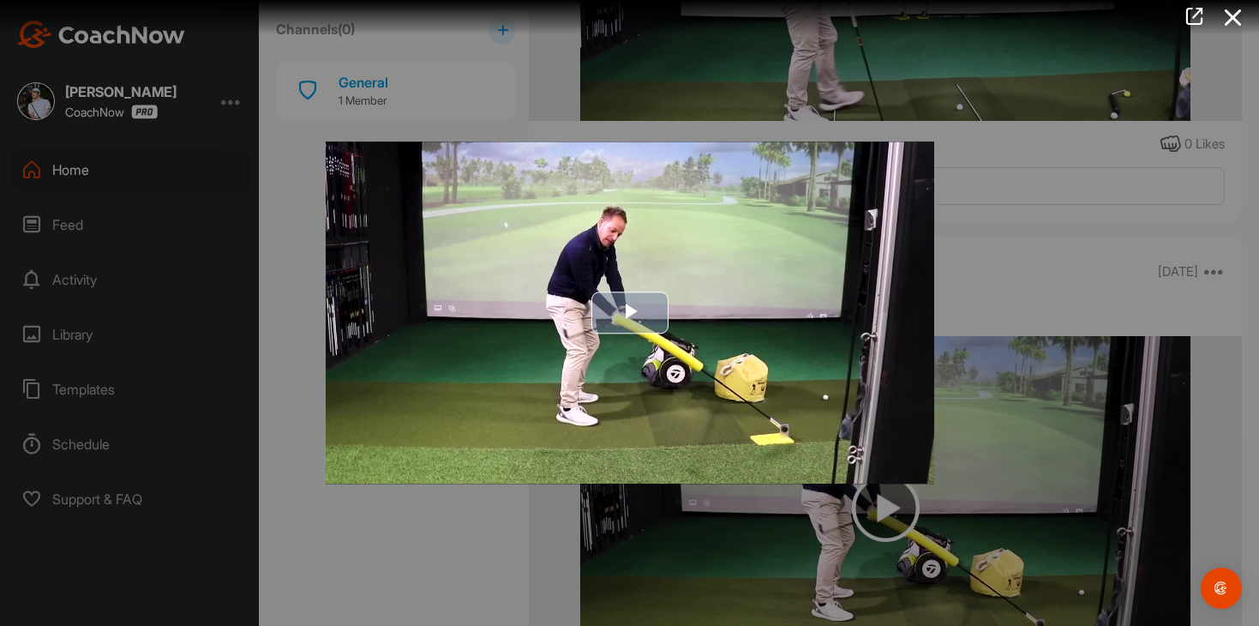
click at [630, 313] on span "Video Player" at bounding box center [630, 313] width 0 height 0
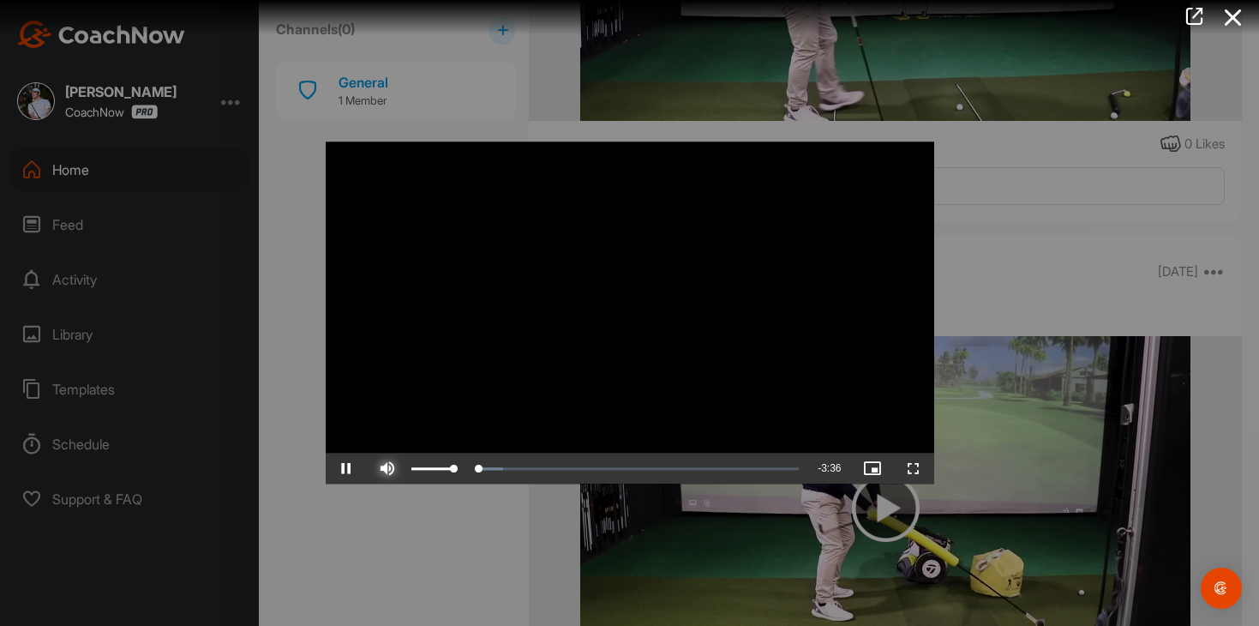
click at [382, 469] on span "Video Player" at bounding box center [387, 469] width 41 height 0
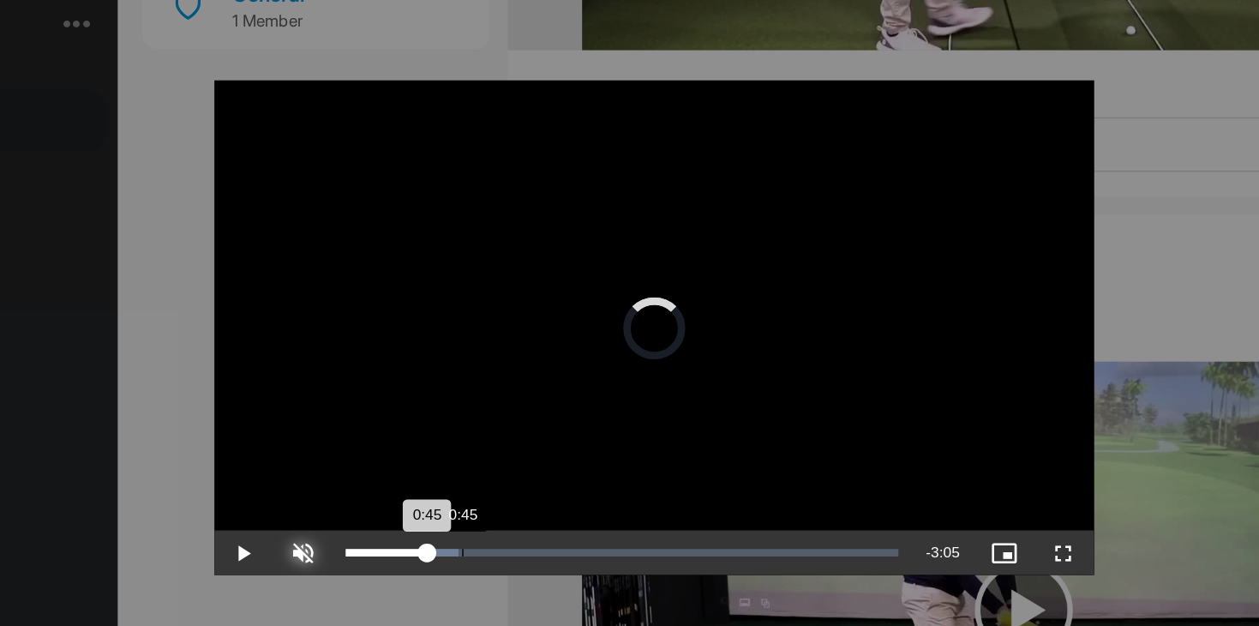
drag, startPoint x: 430, startPoint y: 470, endPoint x: 497, endPoint y: 455, distance: 68.4
click at [497, 455] on div "Loaded : 20.38% 0:45 0:45" at bounding box center [608, 469] width 400 height 31
click at [592, 466] on div "Loaded : 23.32% 1:39 0:46" at bounding box center [608, 468] width 383 height 5
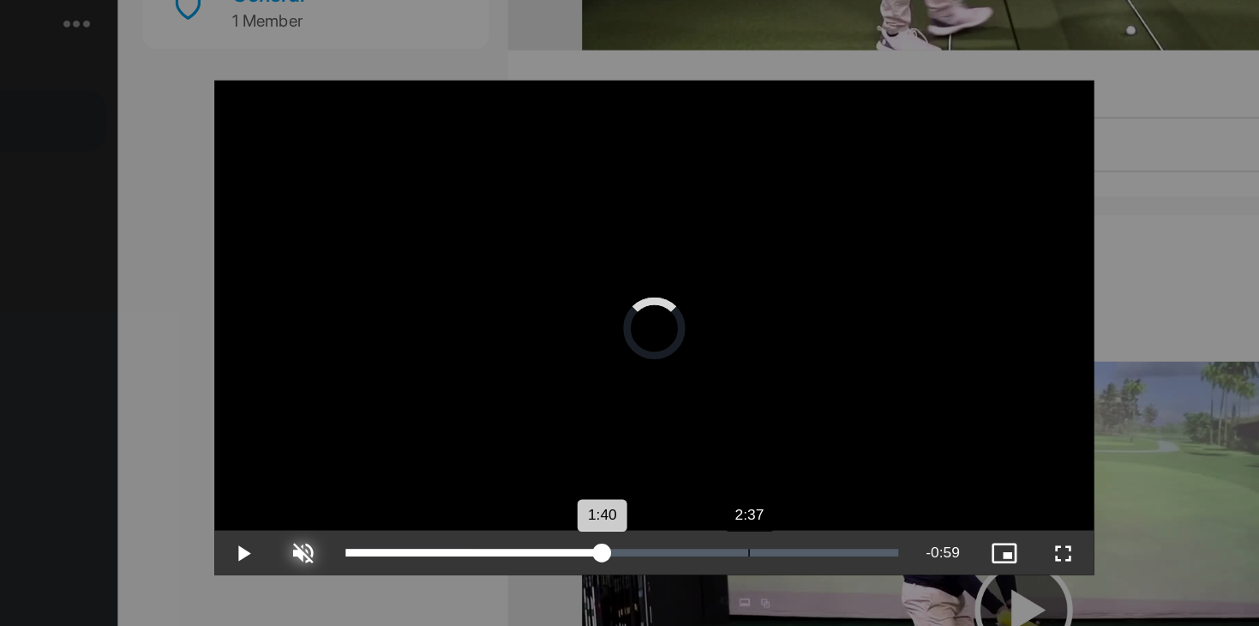
click at [694, 463] on div "Loaded : 47.70% 2:37 1:40" at bounding box center [608, 469] width 400 height 31
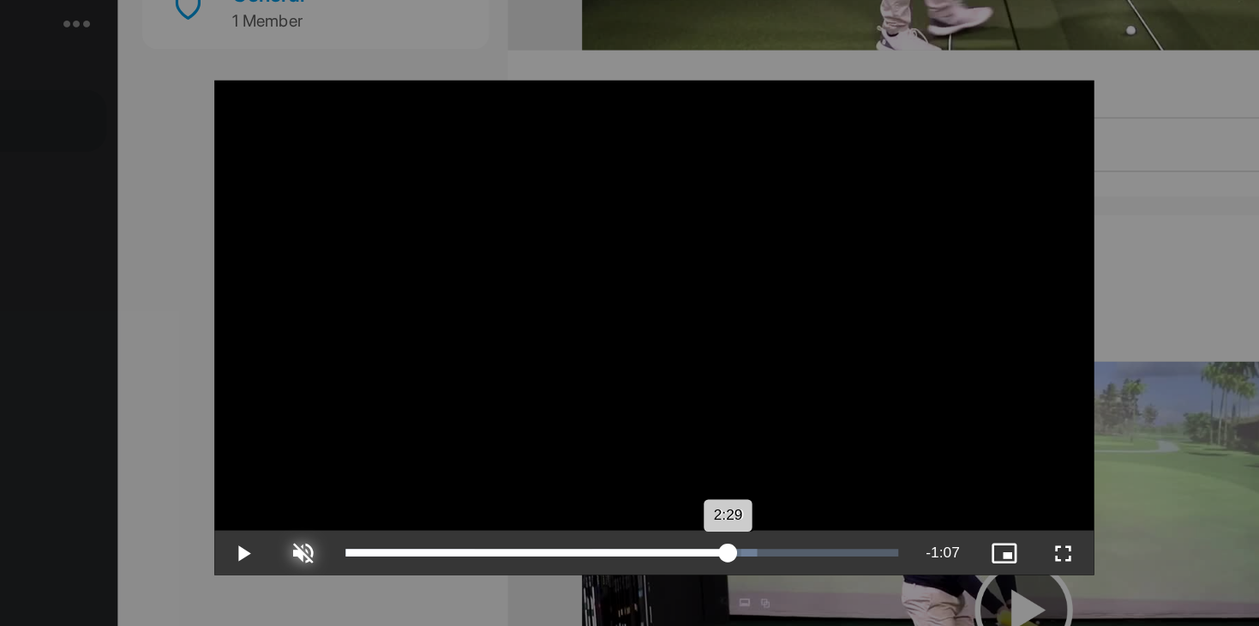
drag, startPoint x: 694, startPoint y: 463, endPoint x: 681, endPoint y: 465, distance: 13.8
click at [681, 466] on div "2:29" at bounding box center [549, 468] width 265 height 5
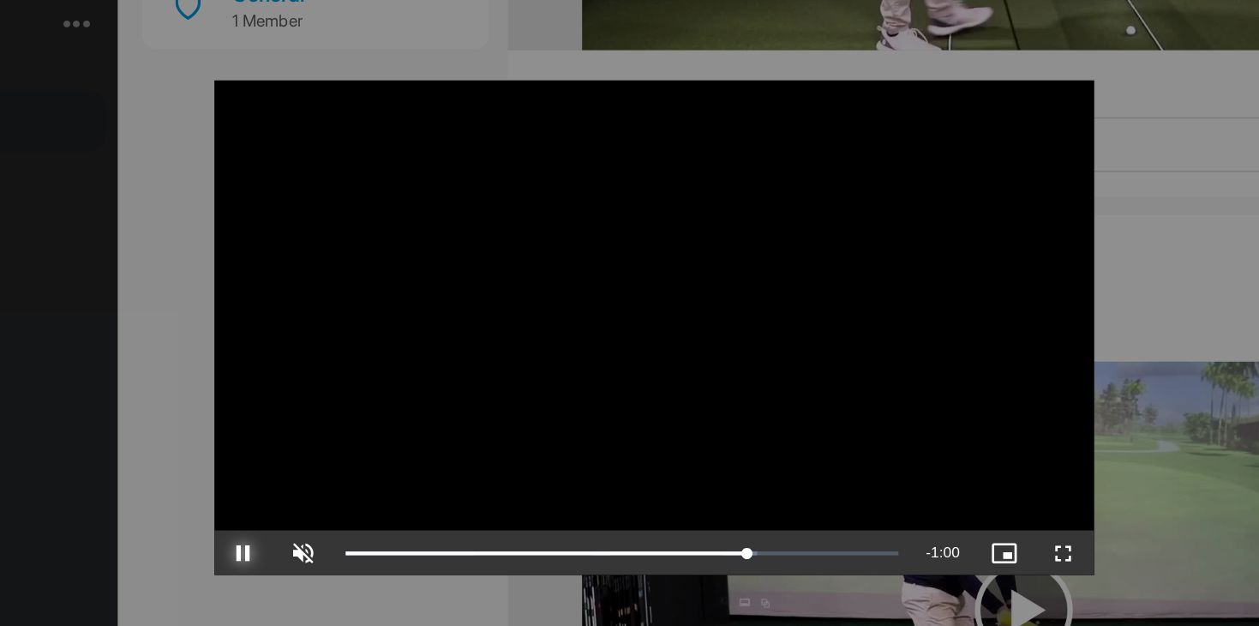
click at [343, 469] on span "Video Player" at bounding box center [346, 469] width 41 height 0
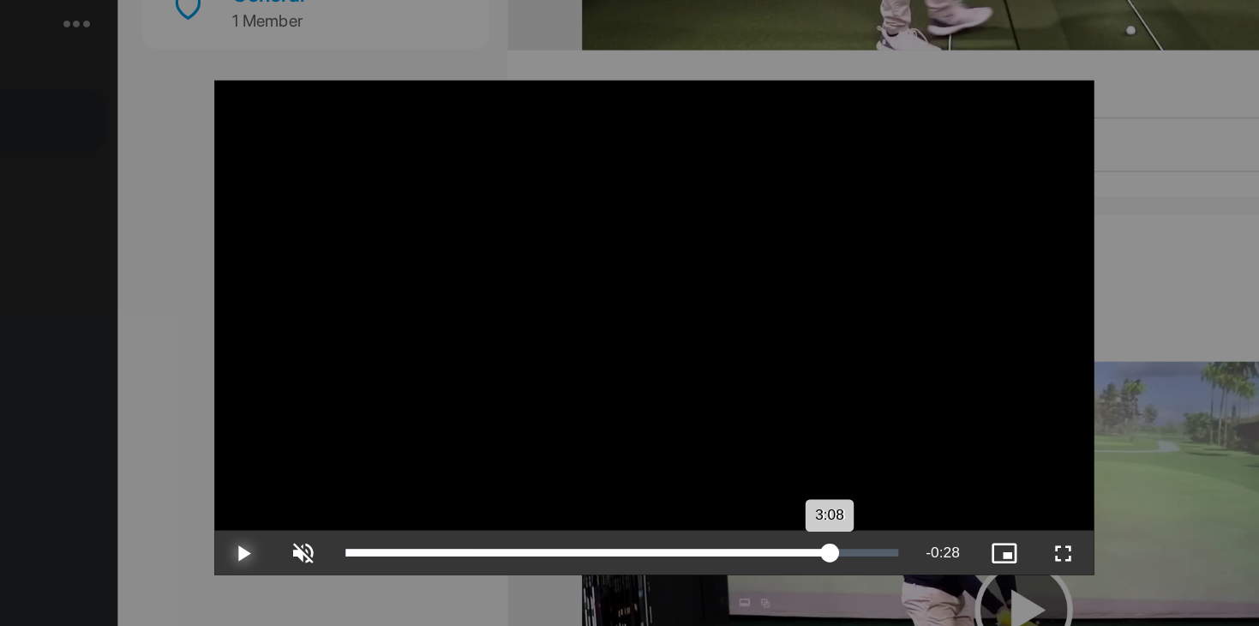
drag, startPoint x: 700, startPoint y: 467, endPoint x: 751, endPoint y: 460, distance: 51.9
click at [751, 466] on div "3:08" at bounding box center [584, 468] width 335 height 5
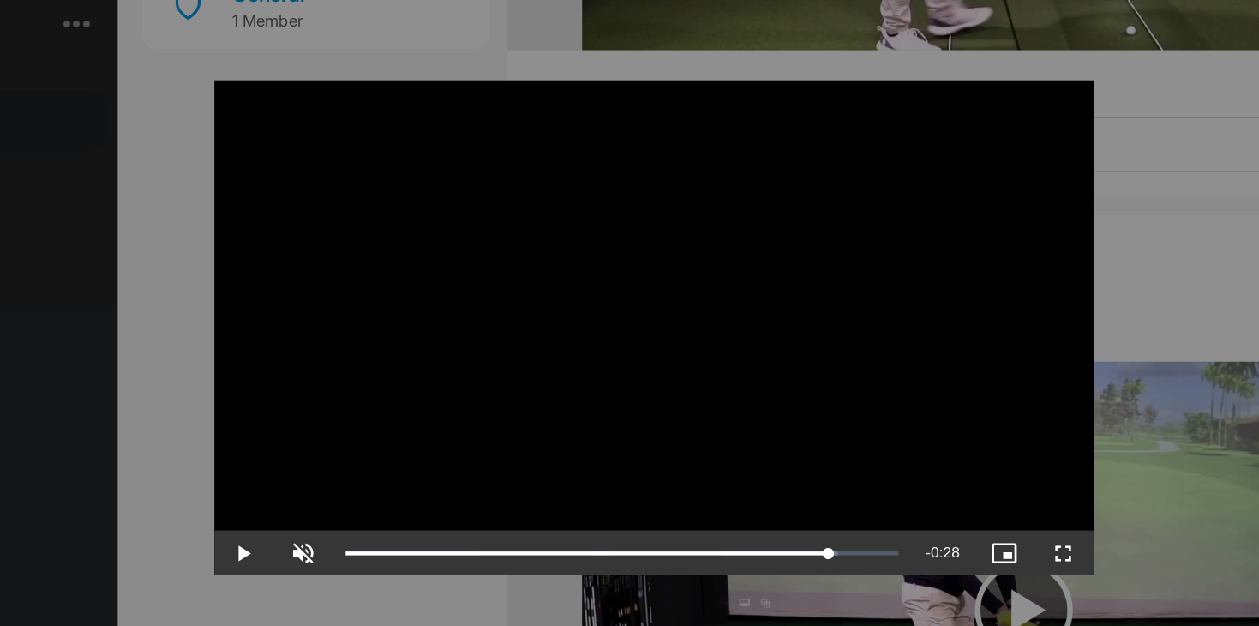
click at [1040, 258] on div at bounding box center [629, 313] width 1259 height 626
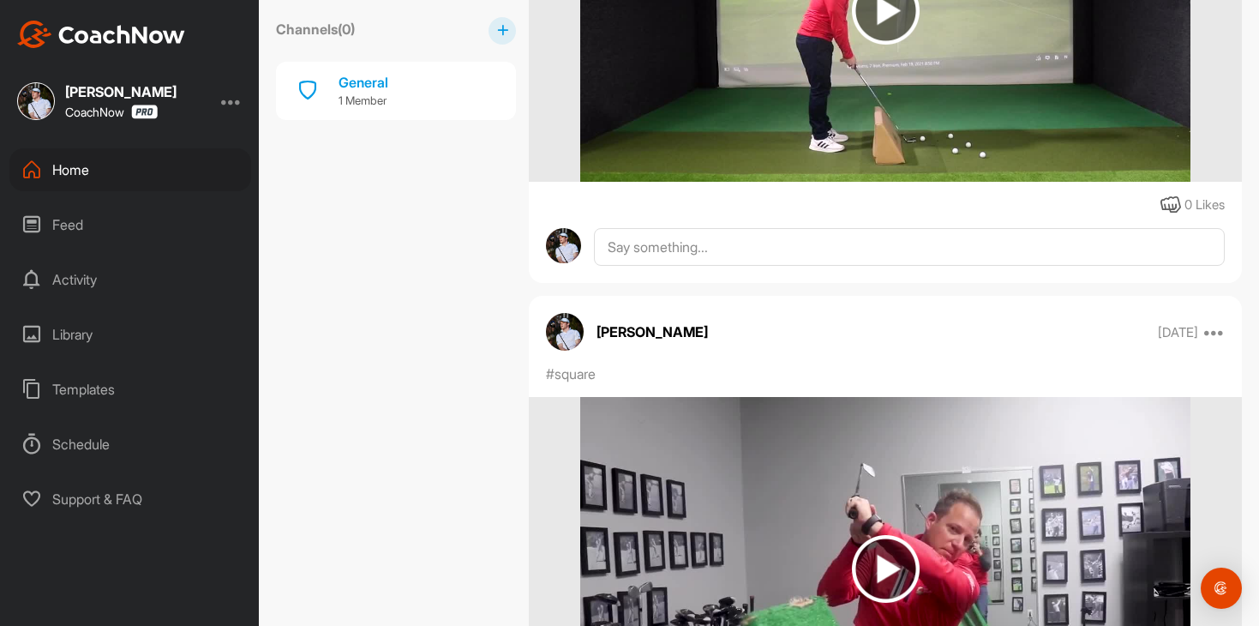
scroll to position [37410, 0]
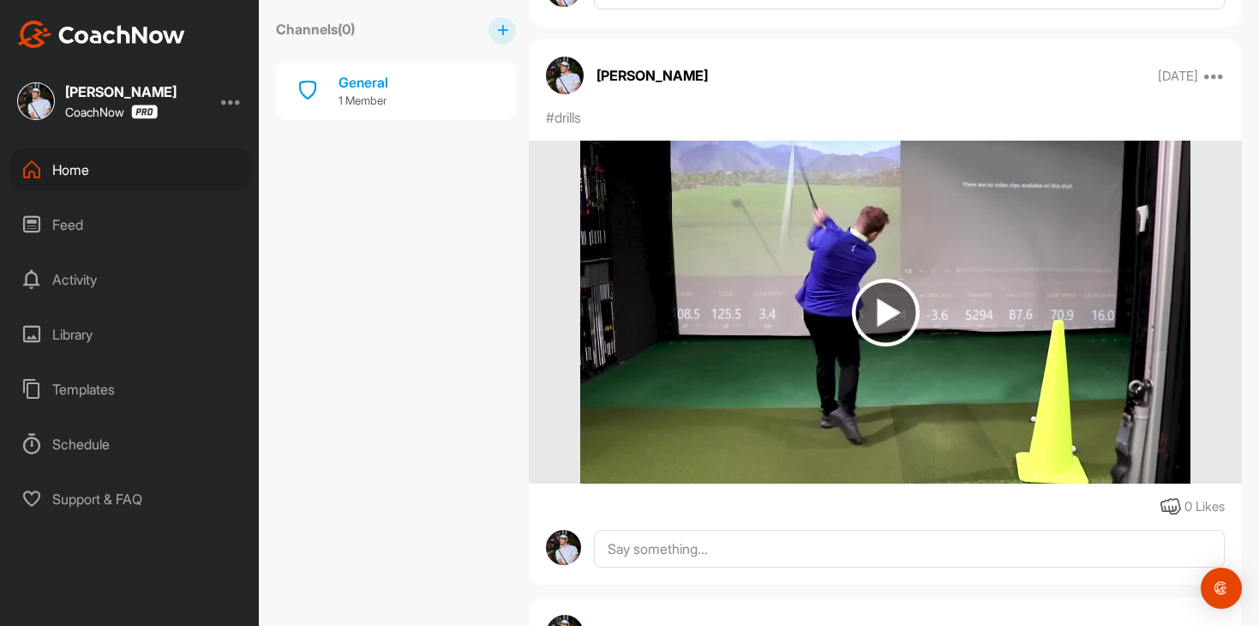
click at [119, 225] on div "Feed" at bounding box center [130, 224] width 242 height 43
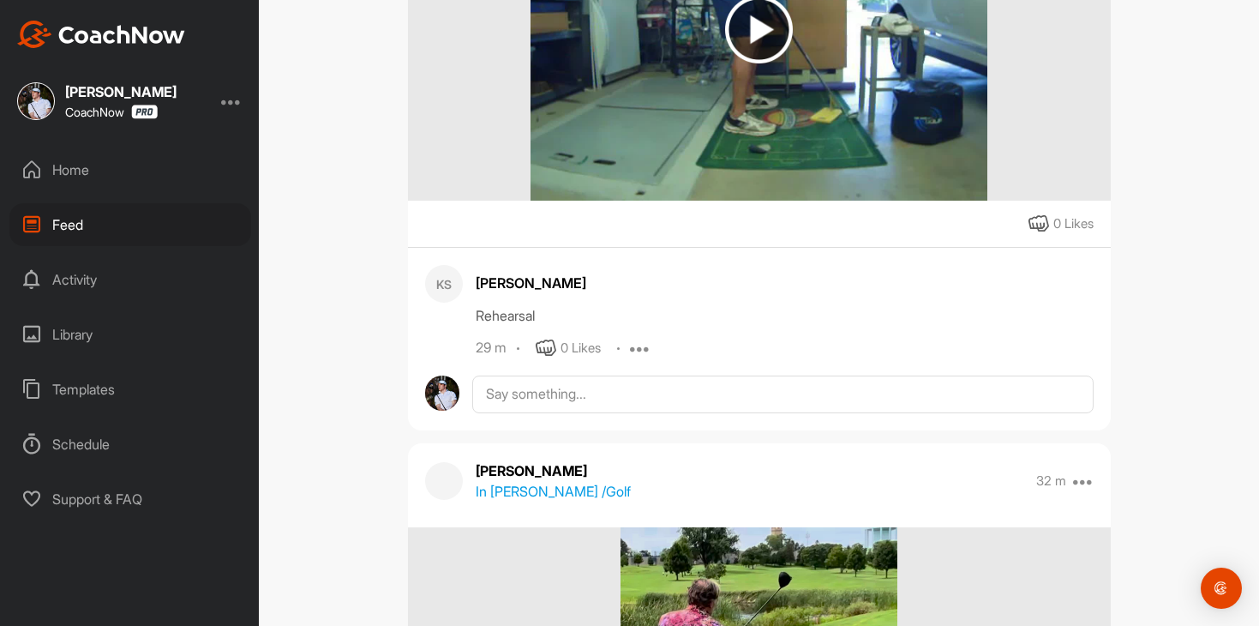
scroll to position [618, 0]
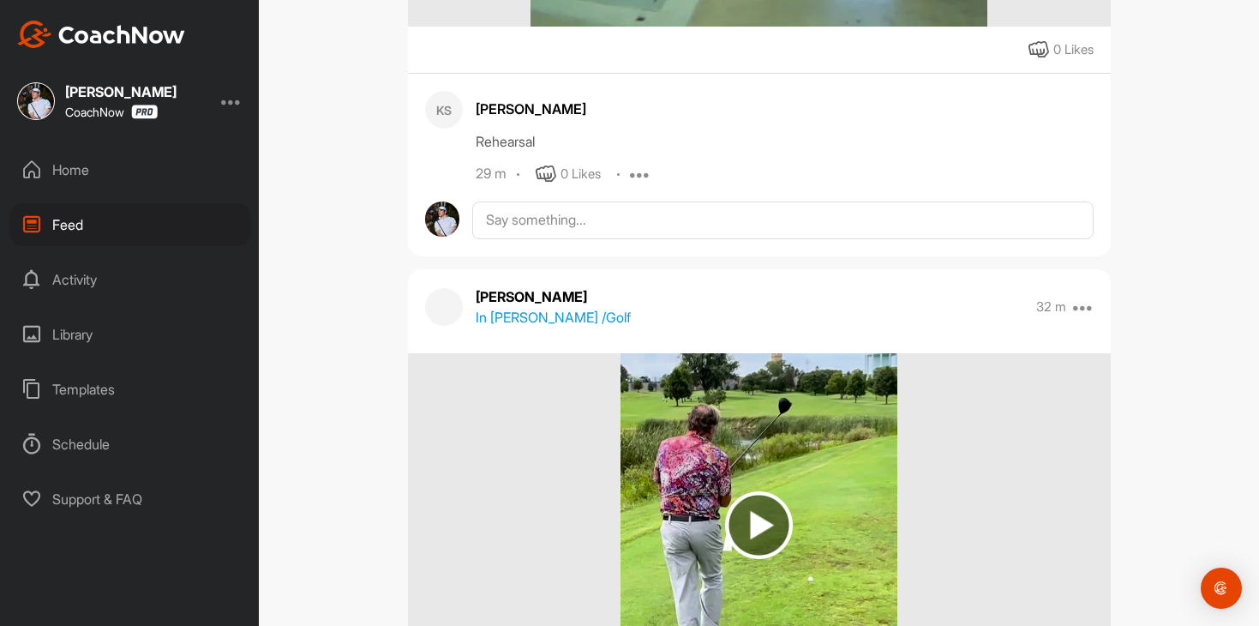
click at [544, 315] on p "In [PERSON_NAME] / Golf" at bounding box center [553, 317] width 155 height 21
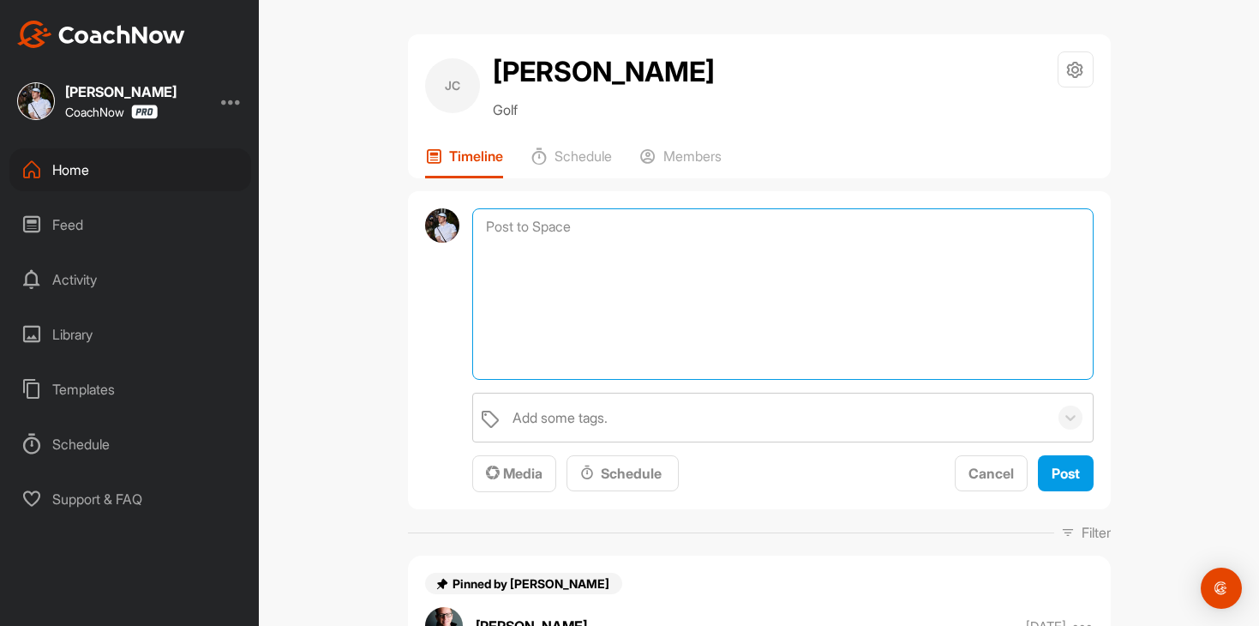
click at [640, 234] on textarea at bounding box center [782, 293] width 621 height 171
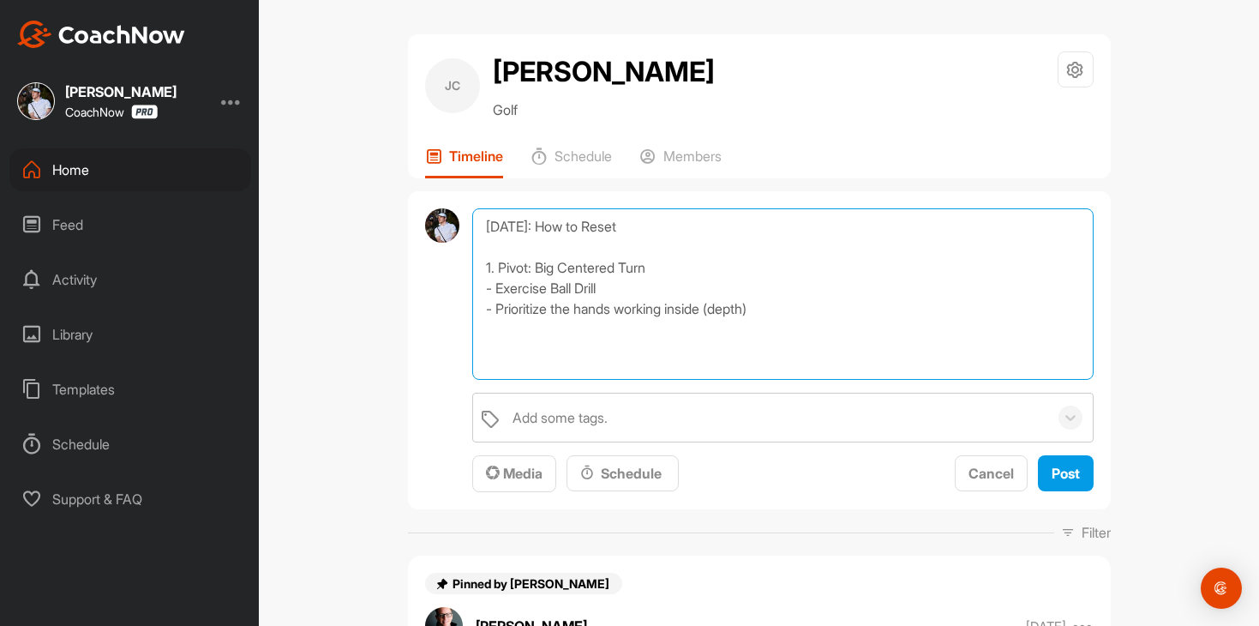
click at [496, 308] on textarea "[DATE]: How to Reset 1. Pivot: Big Centered Turn - Exercise Ball Drill - Priori…" at bounding box center [782, 293] width 621 height 171
click at [873, 314] on textarea "[DATE]: How to Reset 1. Pivot: Big Centered Turn - Exercise Ball Drill - Sternu…" at bounding box center [782, 293] width 621 height 171
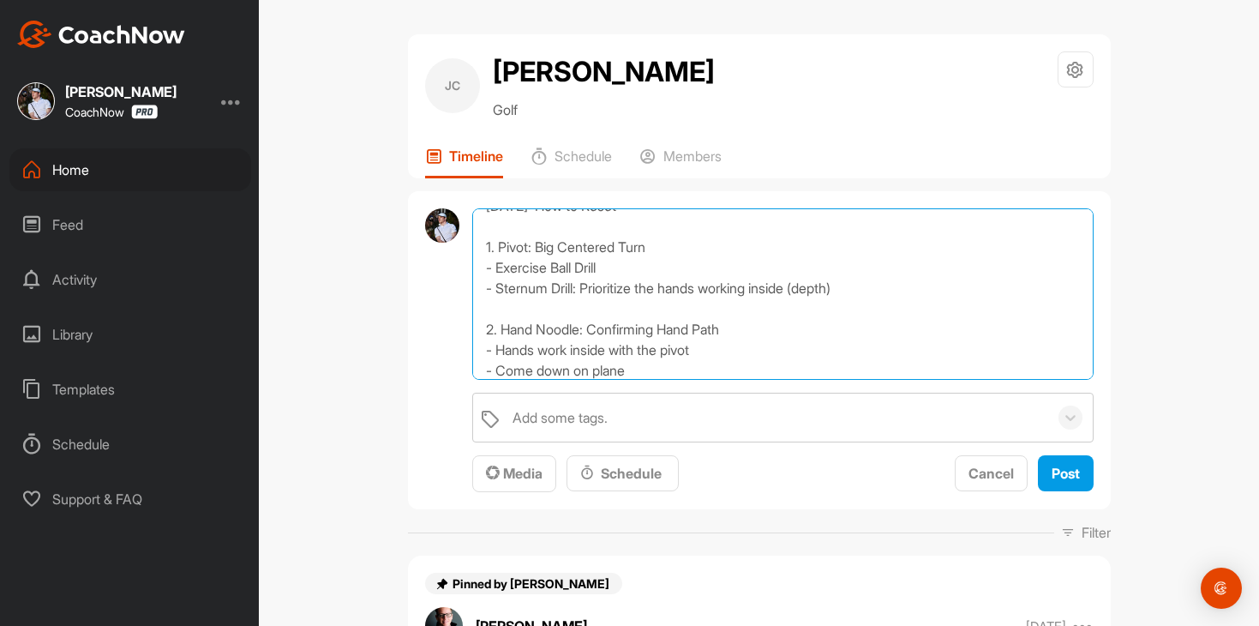
scroll to position [41, 0]
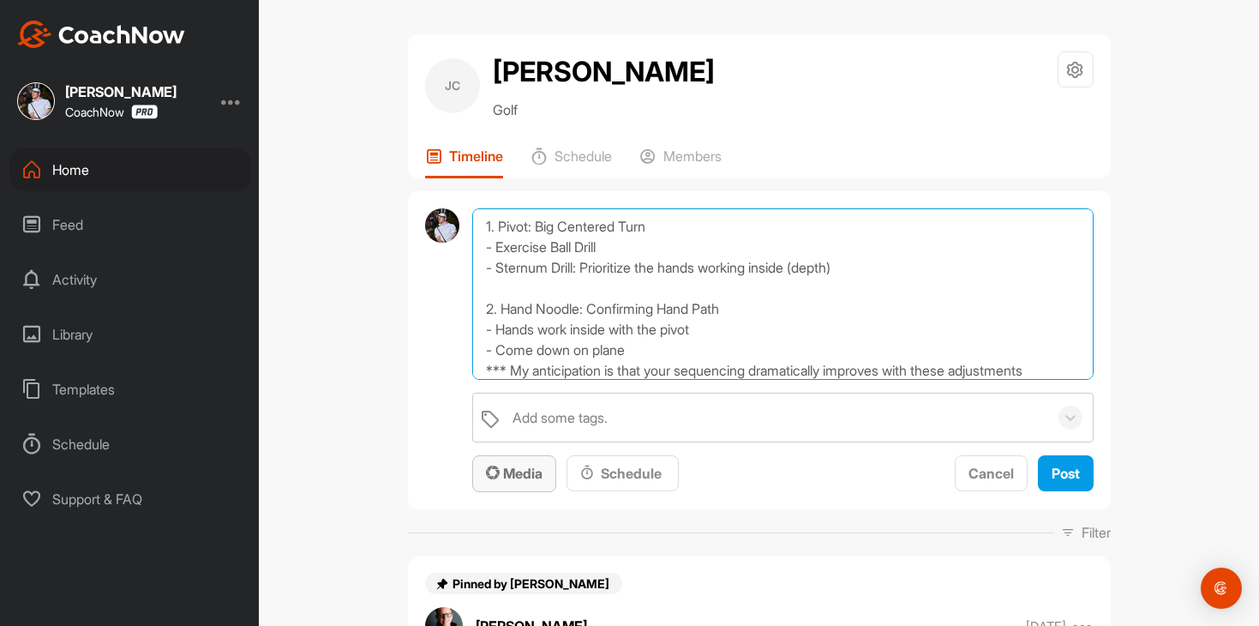
type textarea "[DATE]: How to Reset 1. Pivot: Big Centered Turn - Exercise Ball Drill - Sternu…"
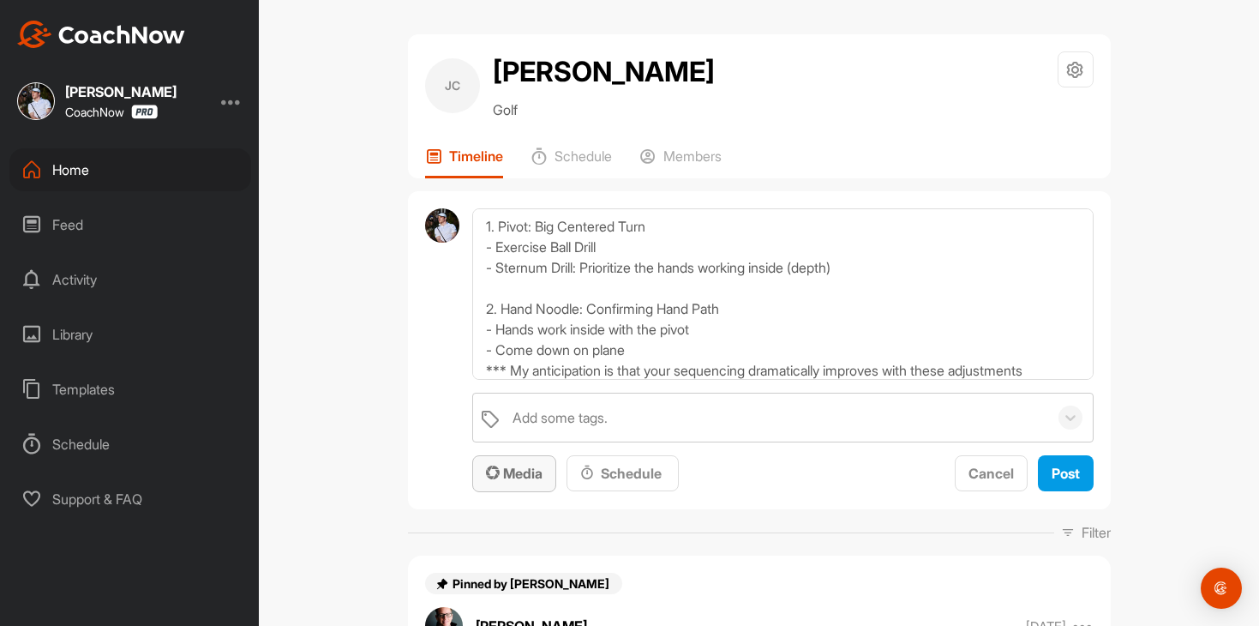
click at [502, 467] on span "Media" at bounding box center [514, 473] width 57 height 17
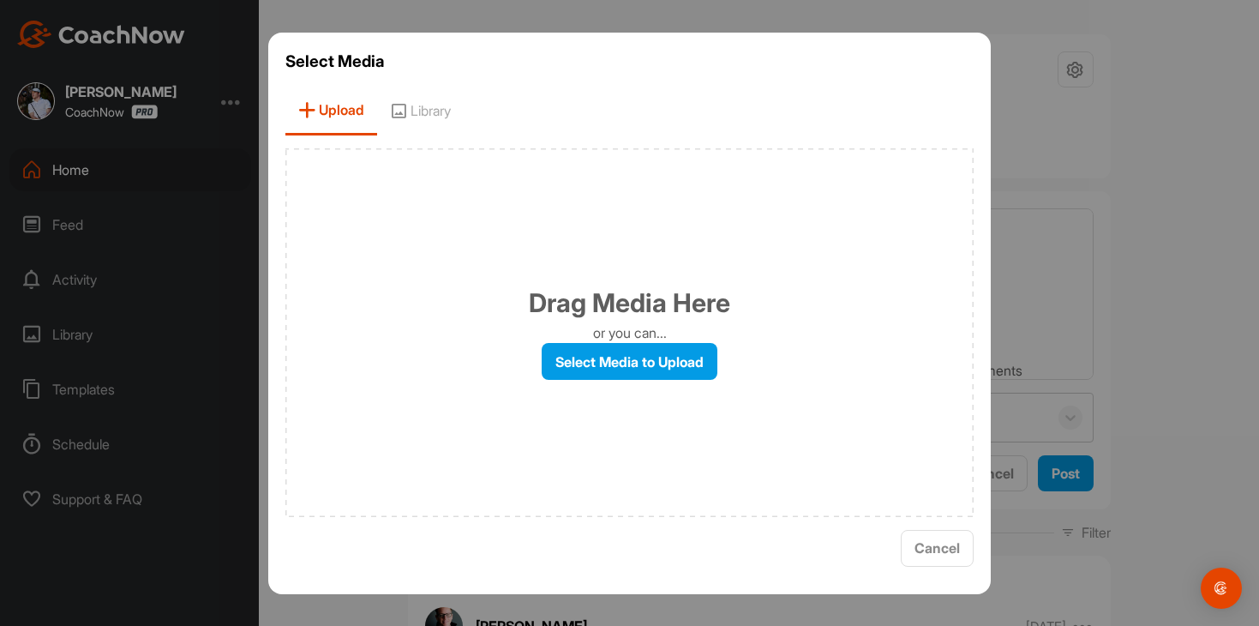
click at [396, 149] on div "Drag Media Here or you can... Select Media to Upload" at bounding box center [630, 332] width 689 height 369
click at [424, 121] on span "Library" at bounding box center [420, 111] width 87 height 49
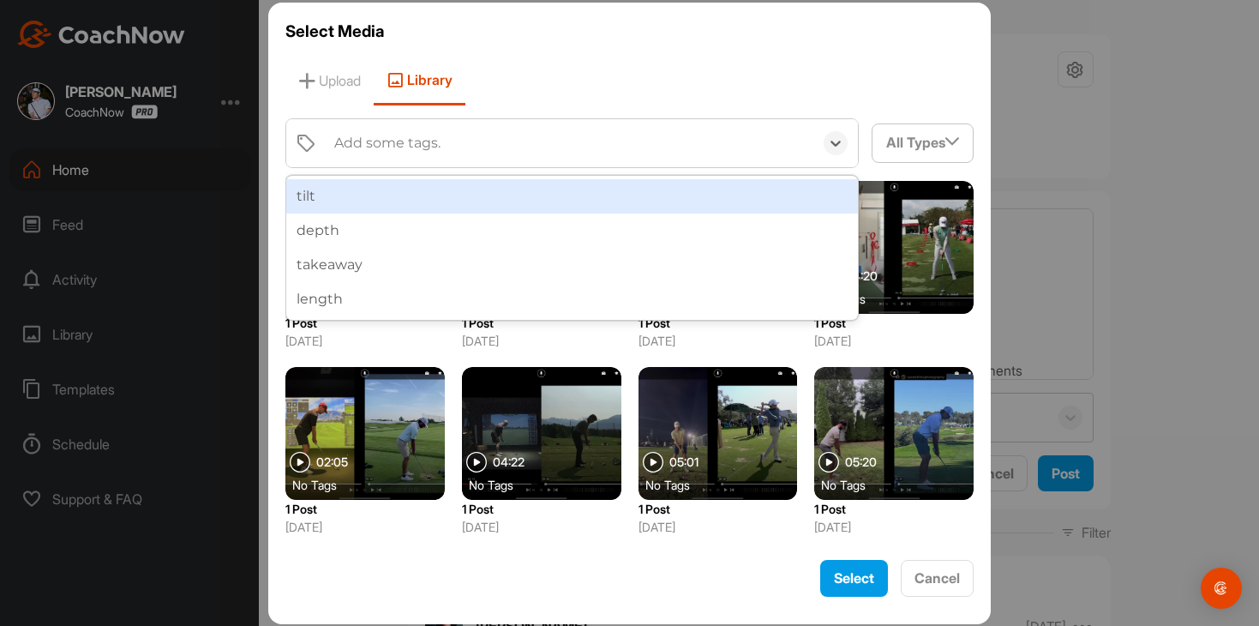
click at [512, 162] on div "Add some tags." at bounding box center [570, 143] width 488 height 48
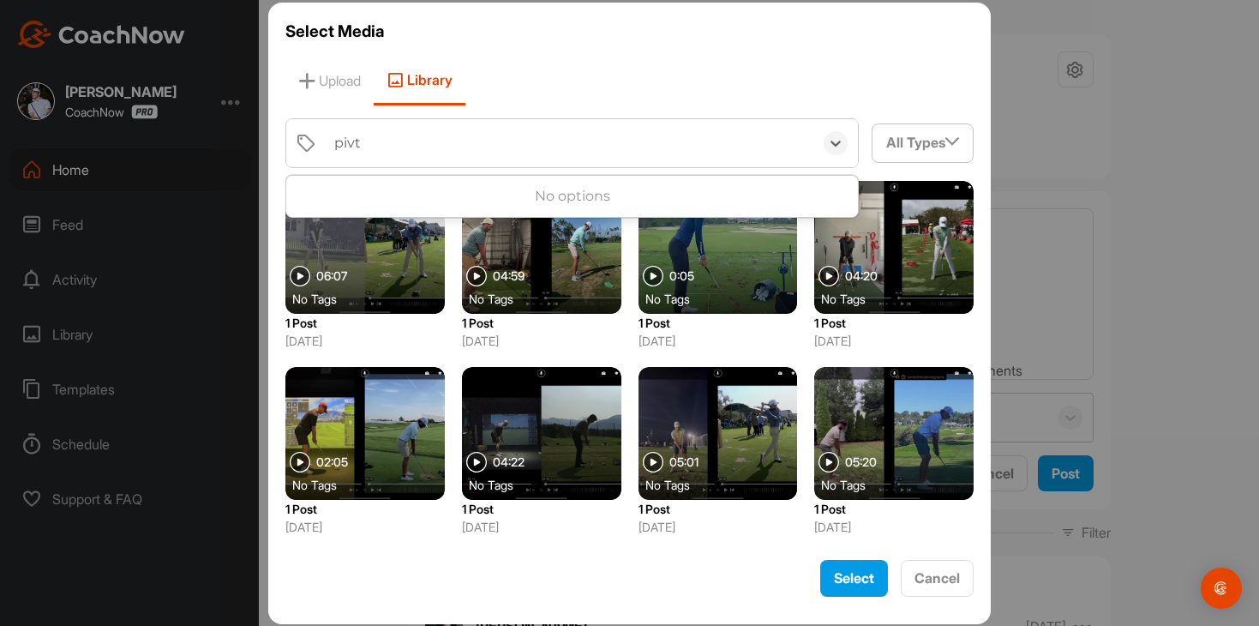
type input "piv"
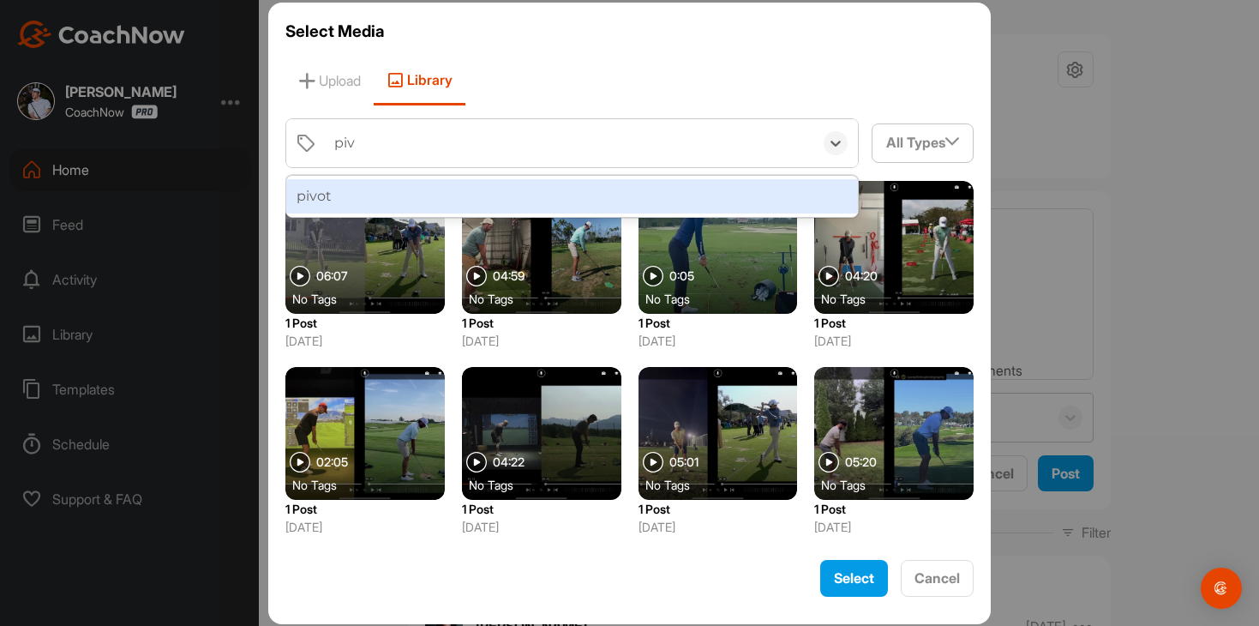
click at [512, 191] on div "pivot" at bounding box center [572, 196] width 573 height 34
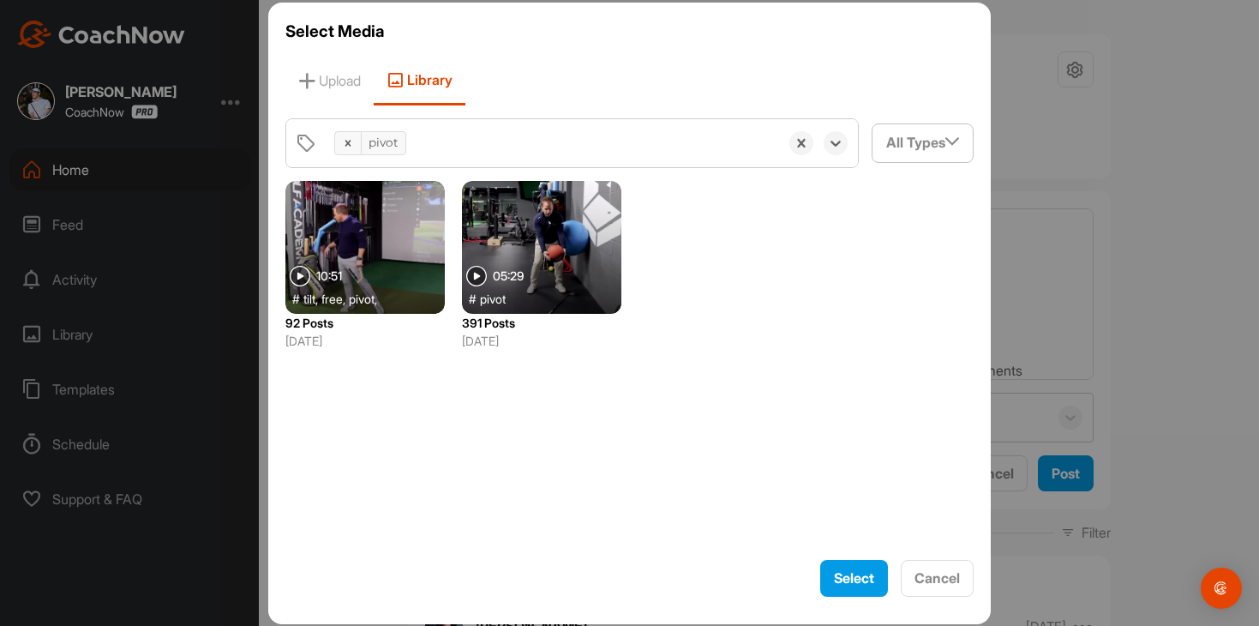
click at [538, 249] on div at bounding box center [541, 247] width 159 height 133
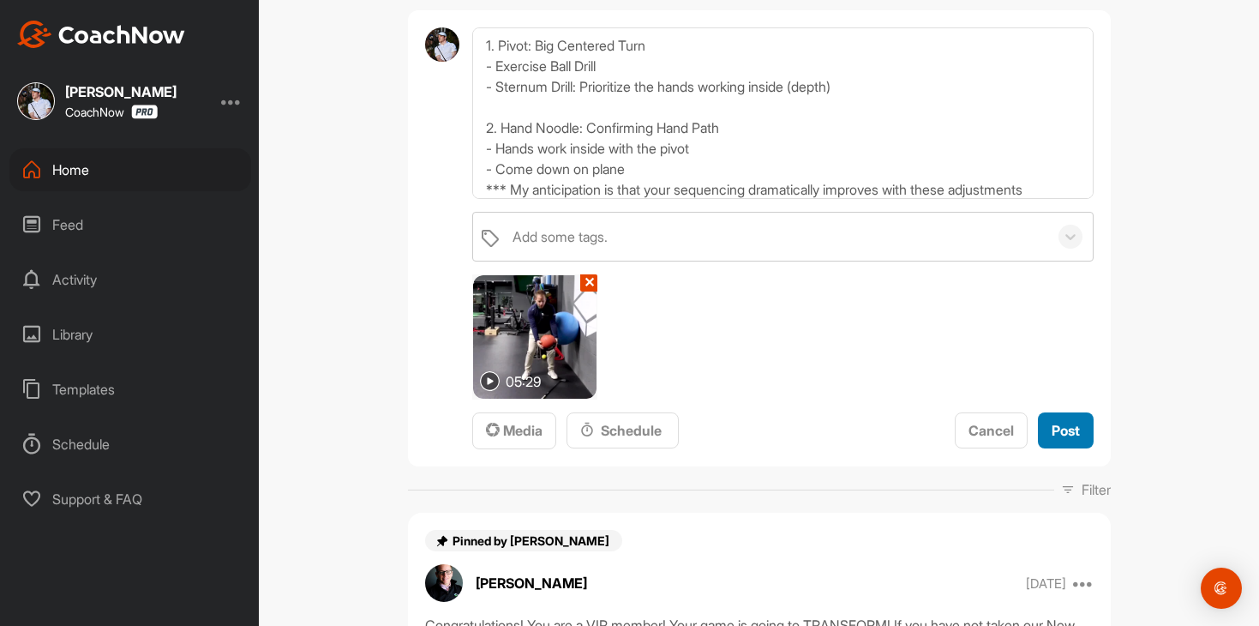
scroll to position [184, 0]
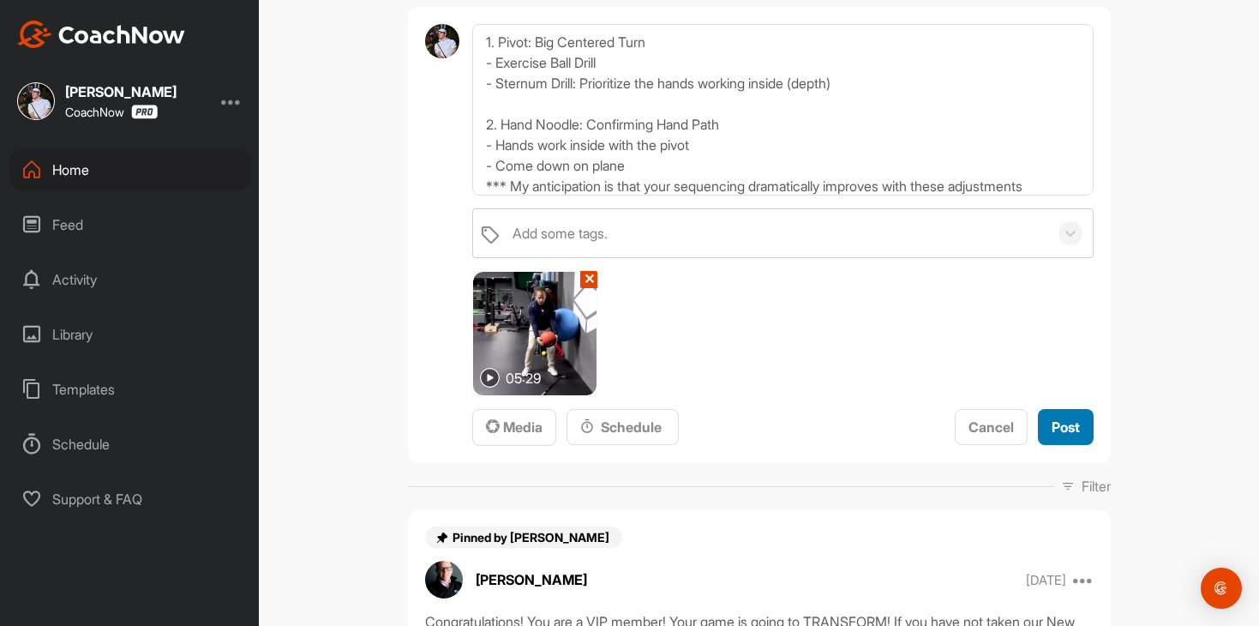
click at [1062, 432] on span "Post" at bounding box center [1066, 426] width 28 height 17
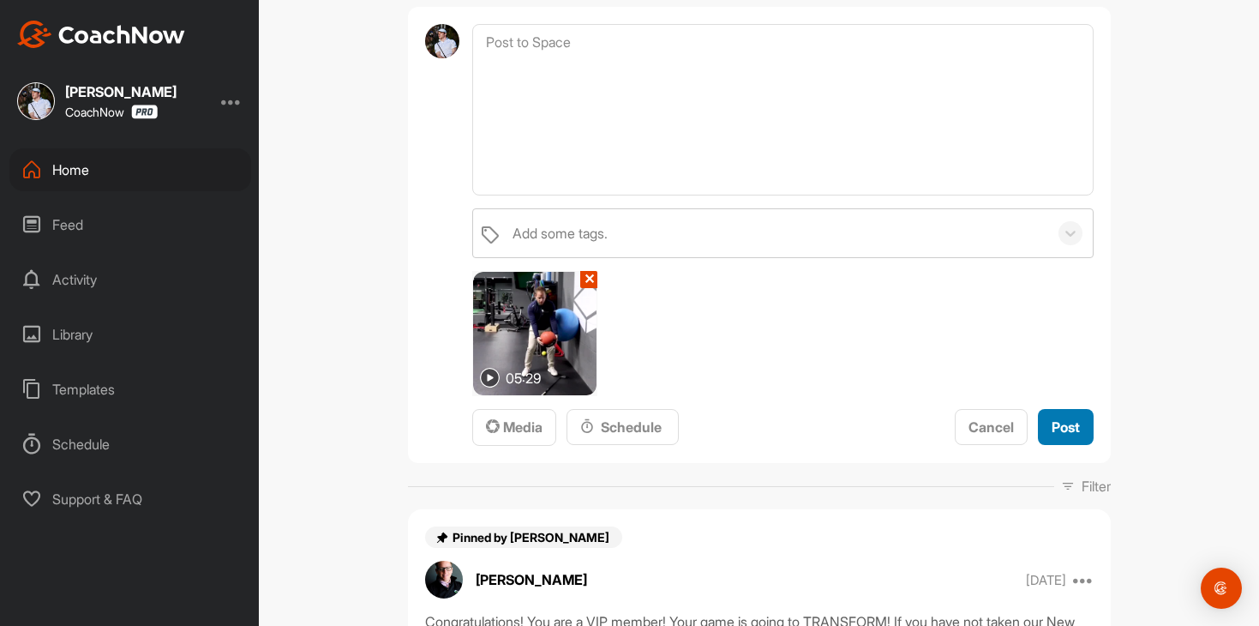
scroll to position [0, 0]
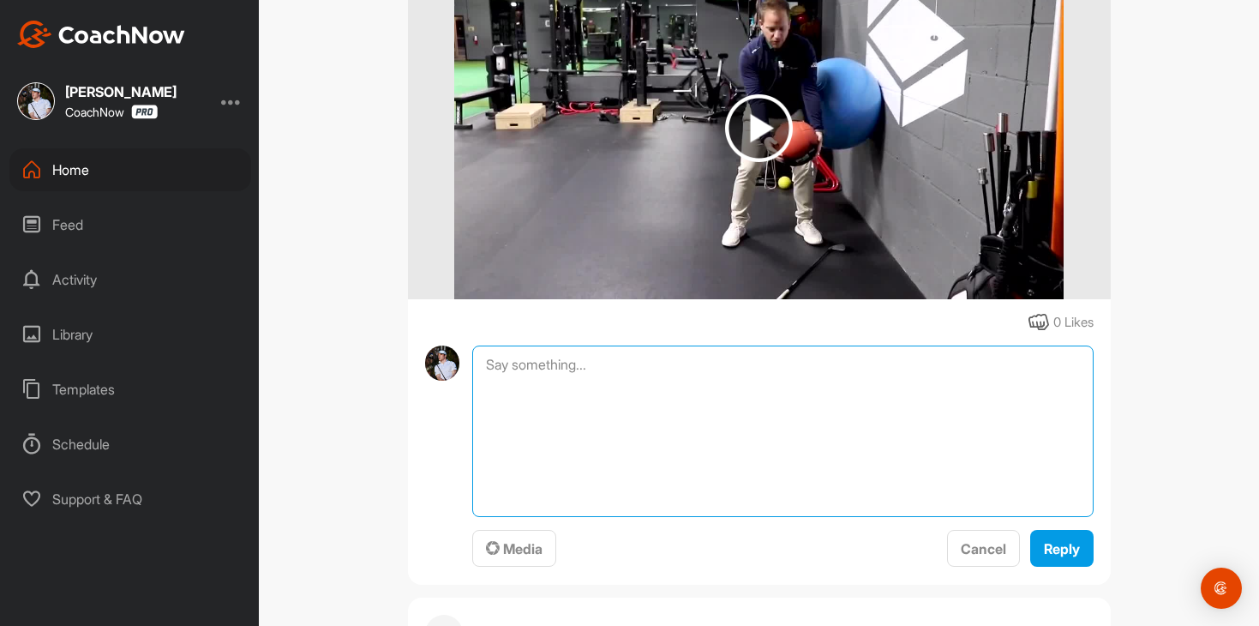
click at [691, 356] on textarea at bounding box center [782, 431] width 621 height 171
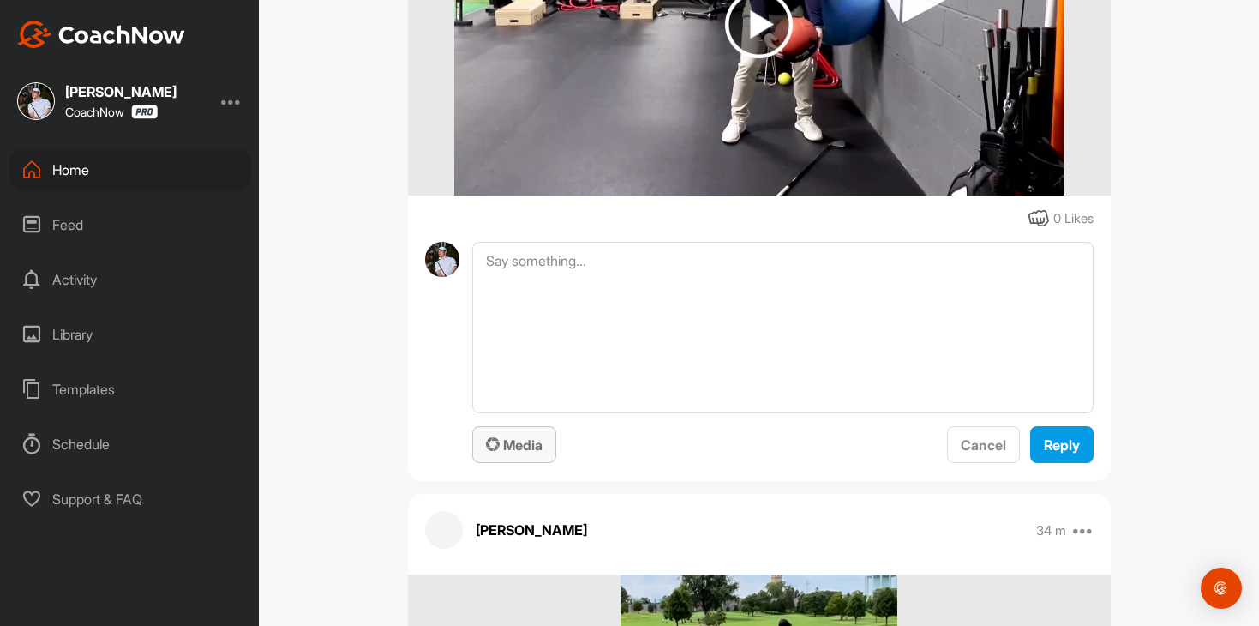
click at [529, 450] on span "Media" at bounding box center [514, 444] width 57 height 17
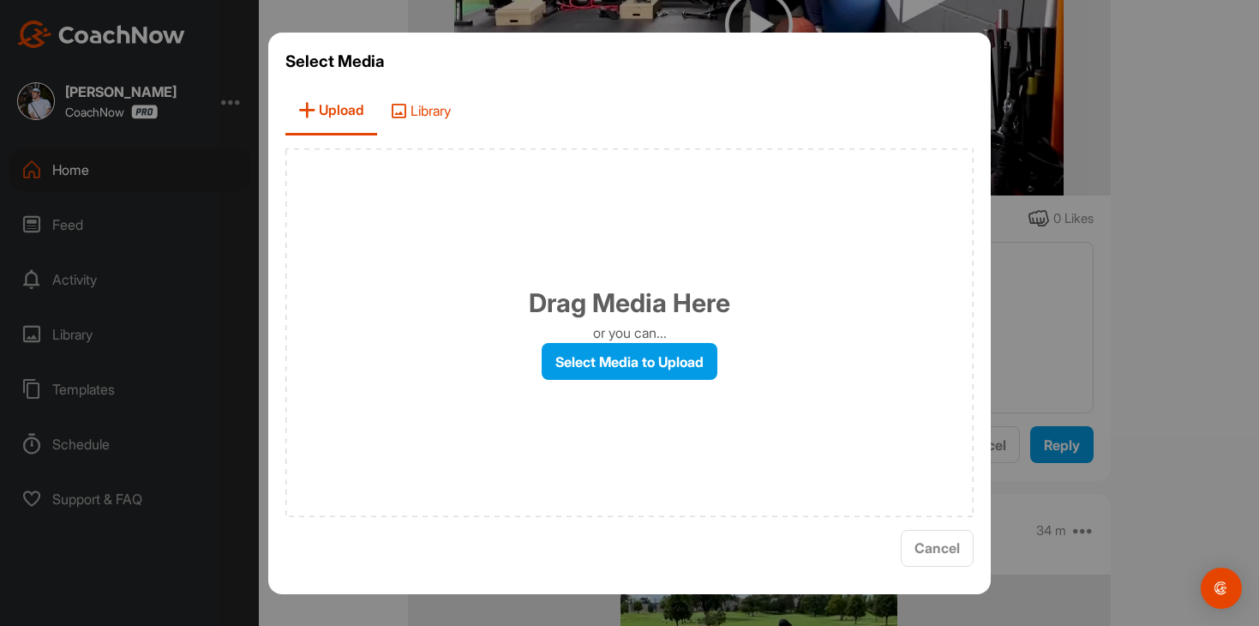
click at [424, 106] on span "Library" at bounding box center [420, 111] width 87 height 49
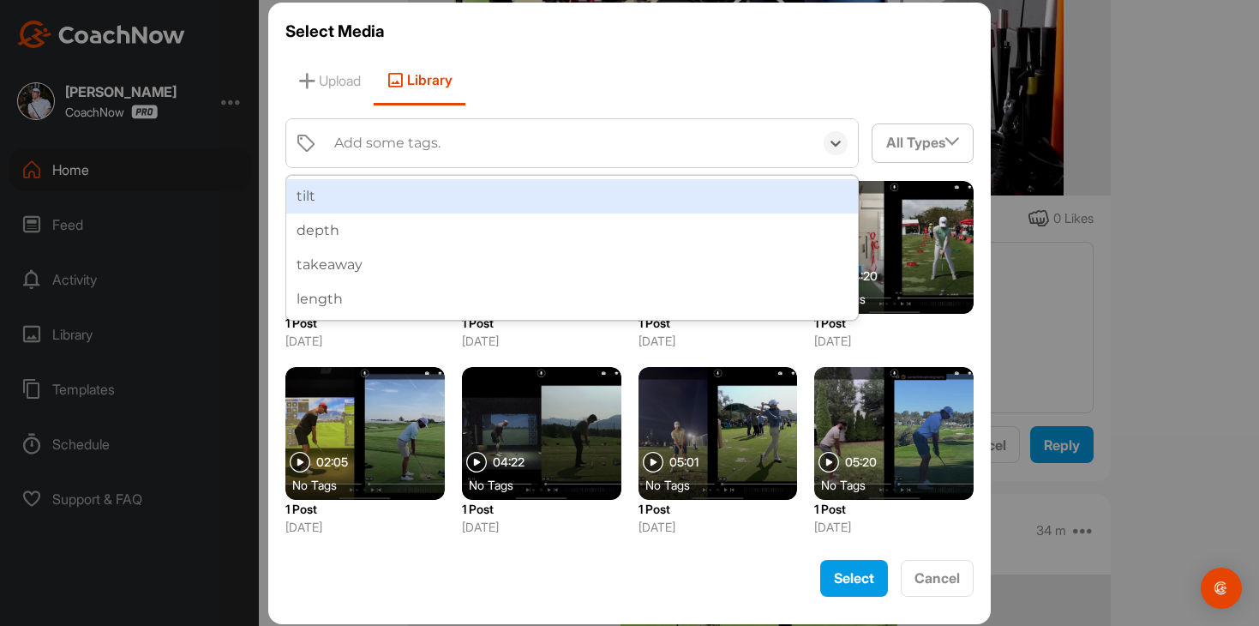
click at [514, 151] on div "Add some tags." at bounding box center [570, 143] width 488 height 48
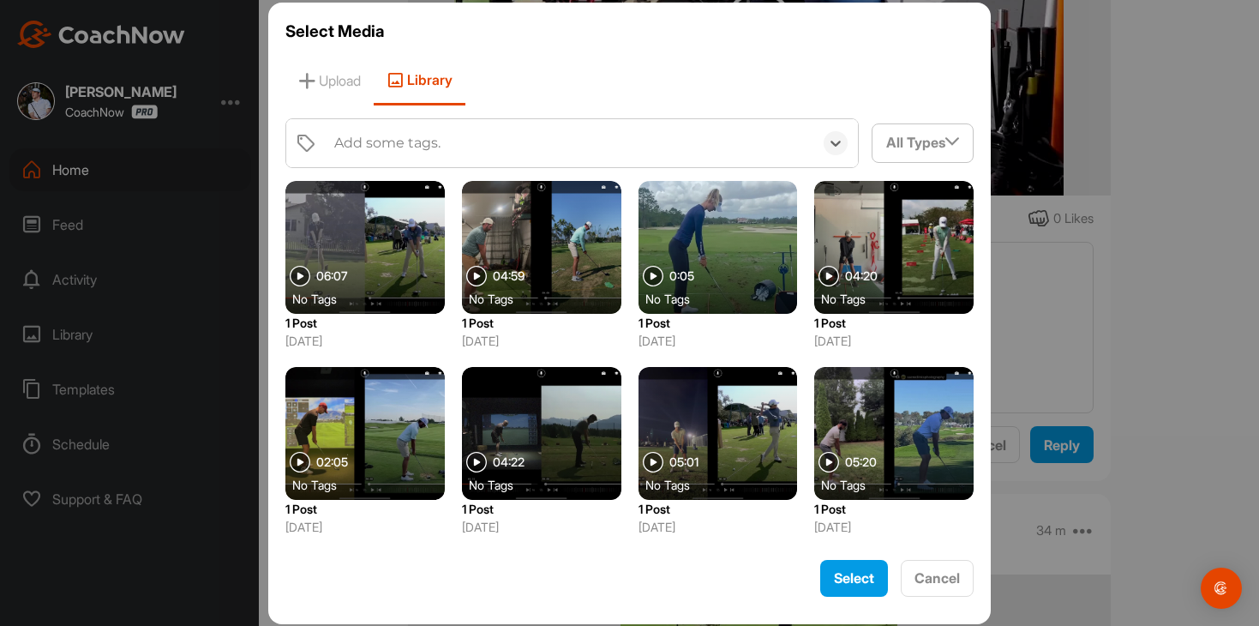
click at [514, 151] on div "Add some tags." at bounding box center [570, 143] width 488 height 48
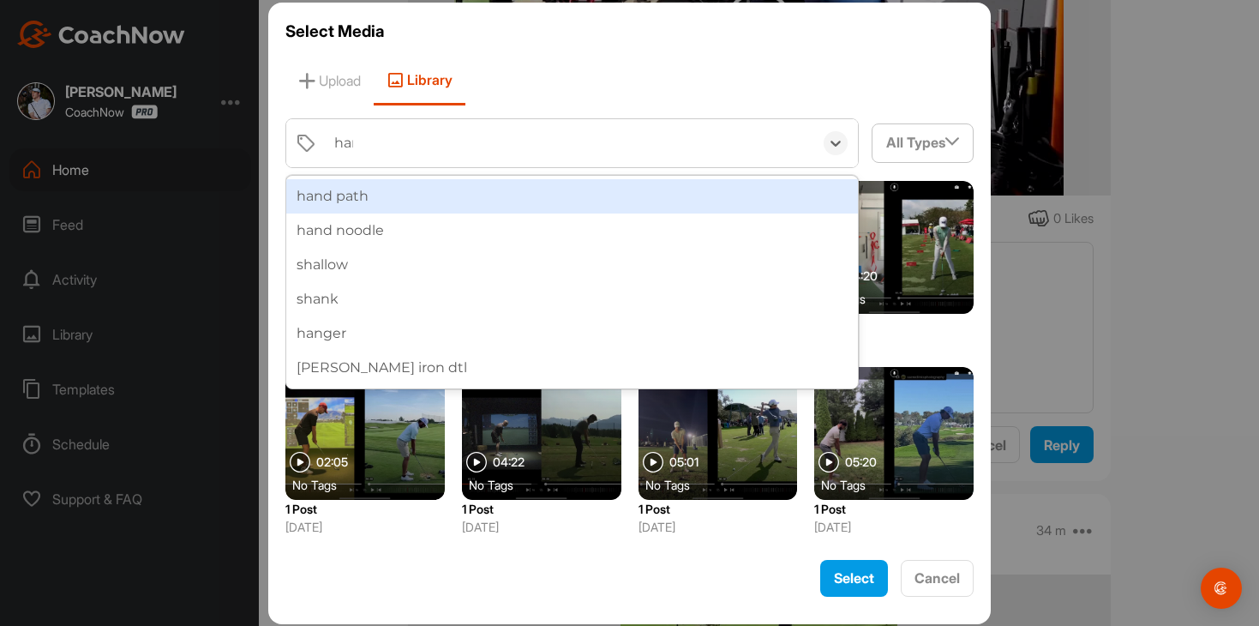
type input "hand"
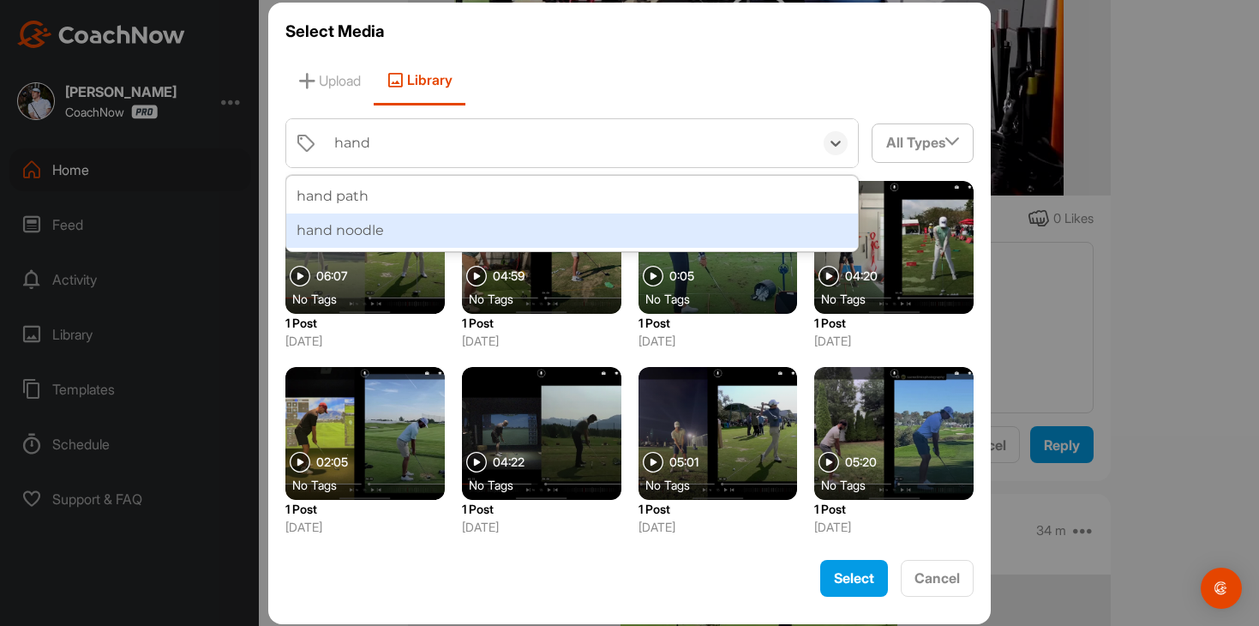
click at [495, 216] on div "hand noodle" at bounding box center [572, 230] width 573 height 34
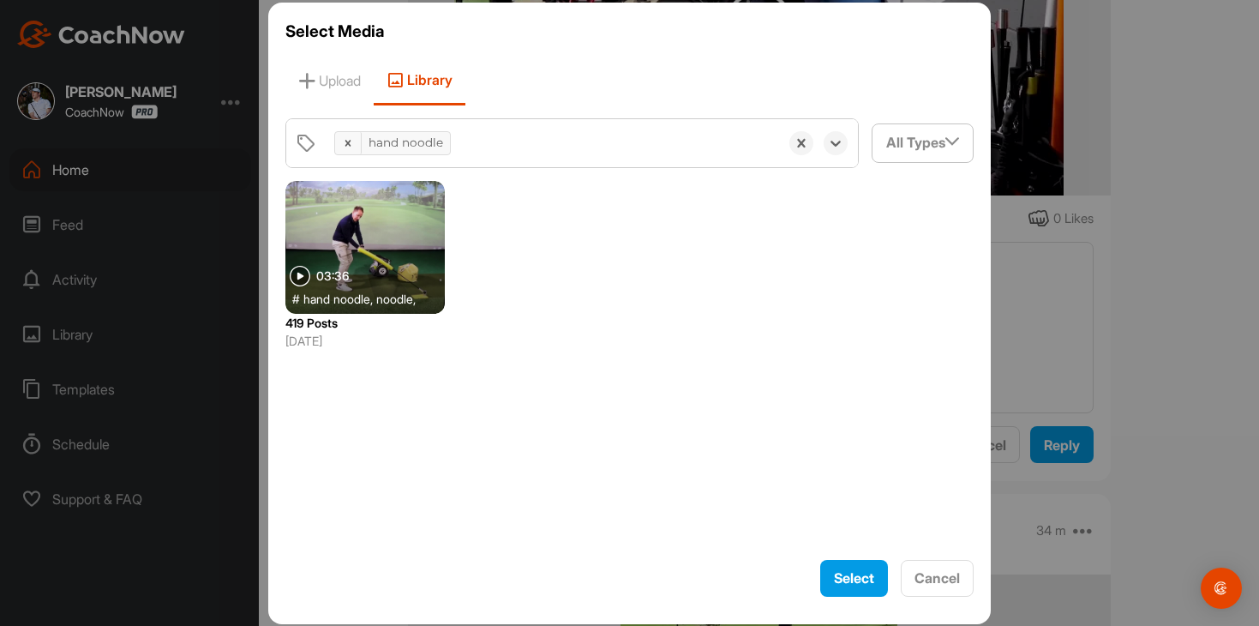
click at [381, 249] on div at bounding box center [365, 247] width 159 height 133
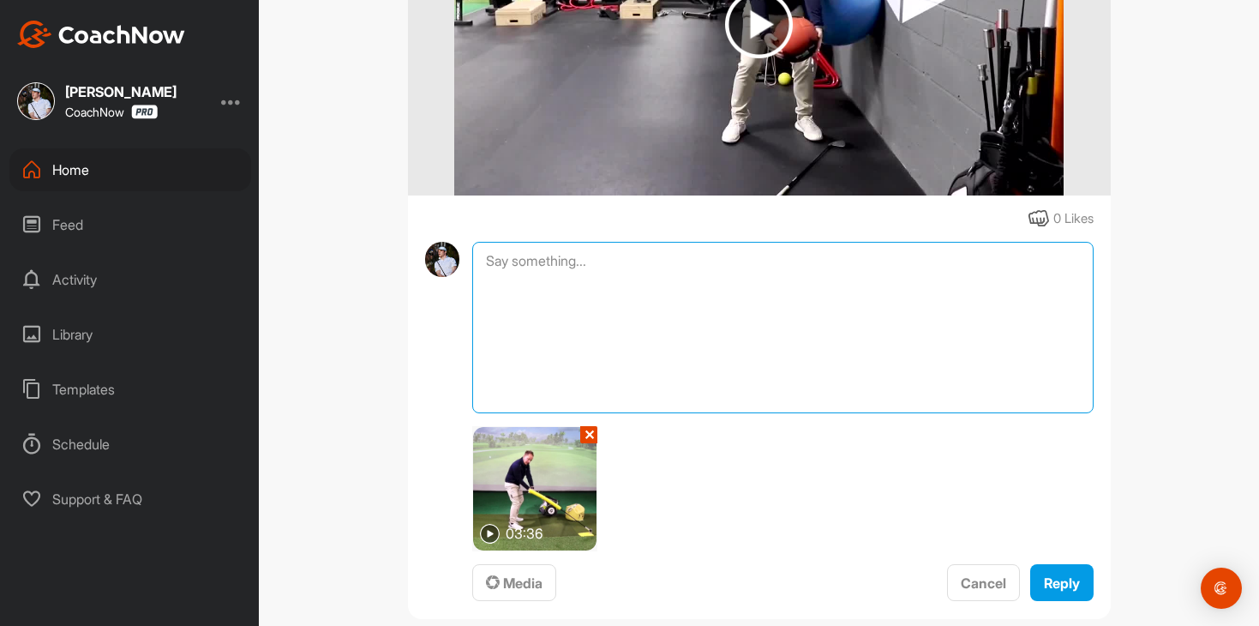
click at [731, 406] on textarea at bounding box center [782, 327] width 621 height 171
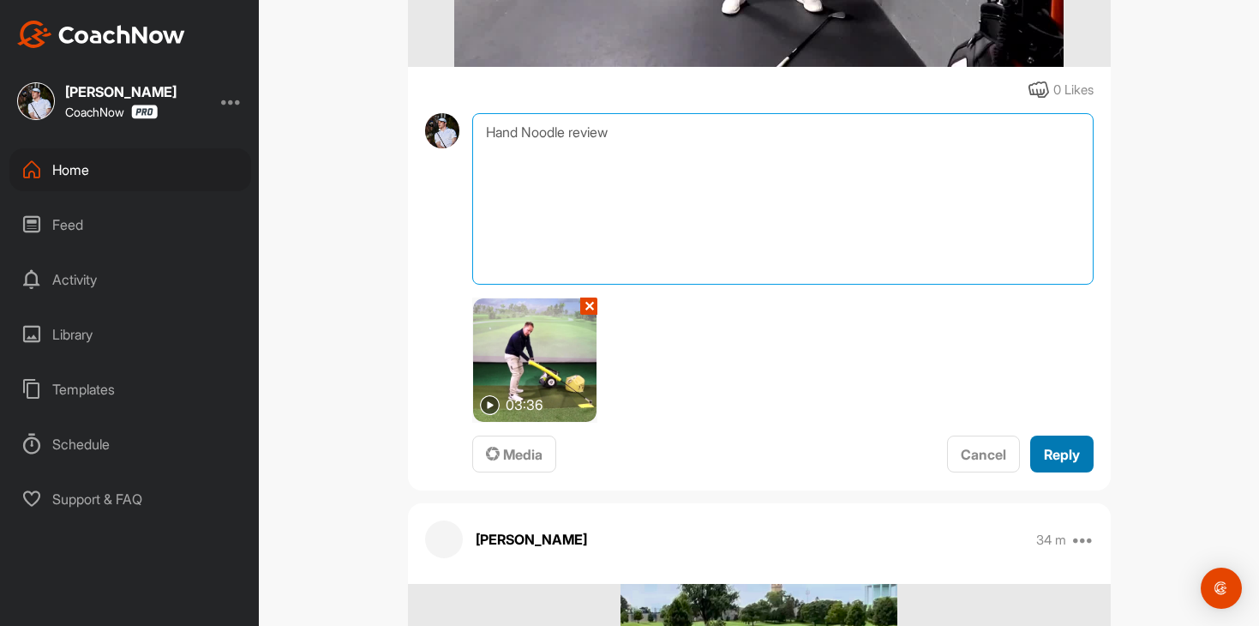
type textarea "Hand Noodle review"
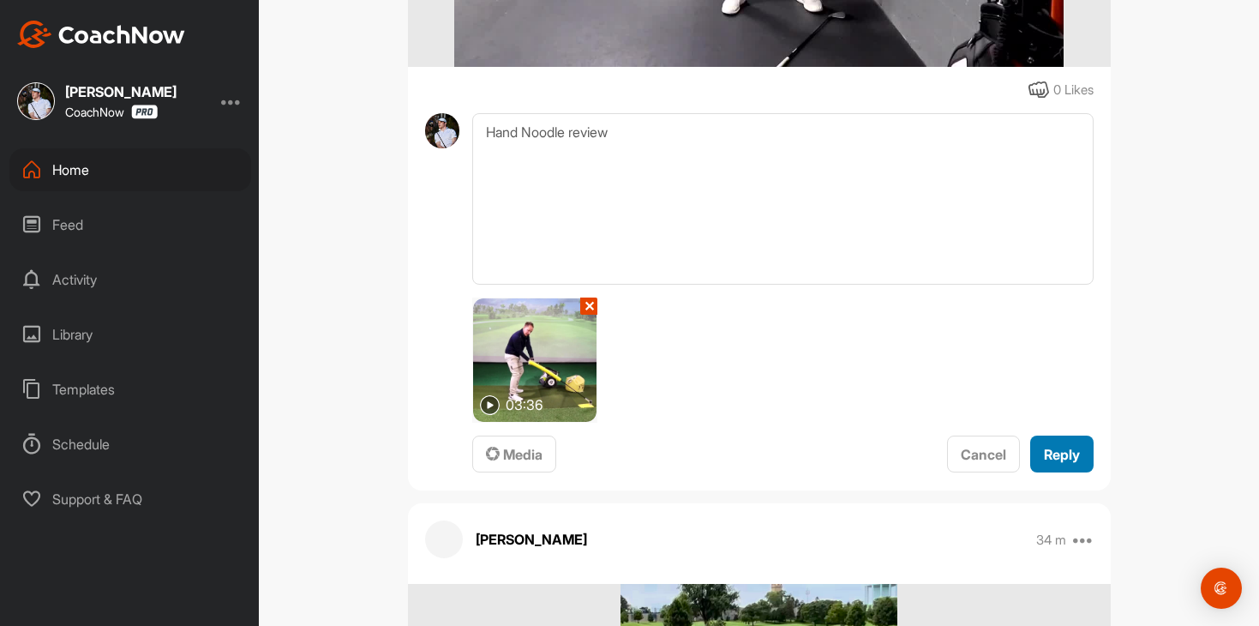
click at [1076, 449] on span "Reply" at bounding box center [1062, 454] width 36 height 17
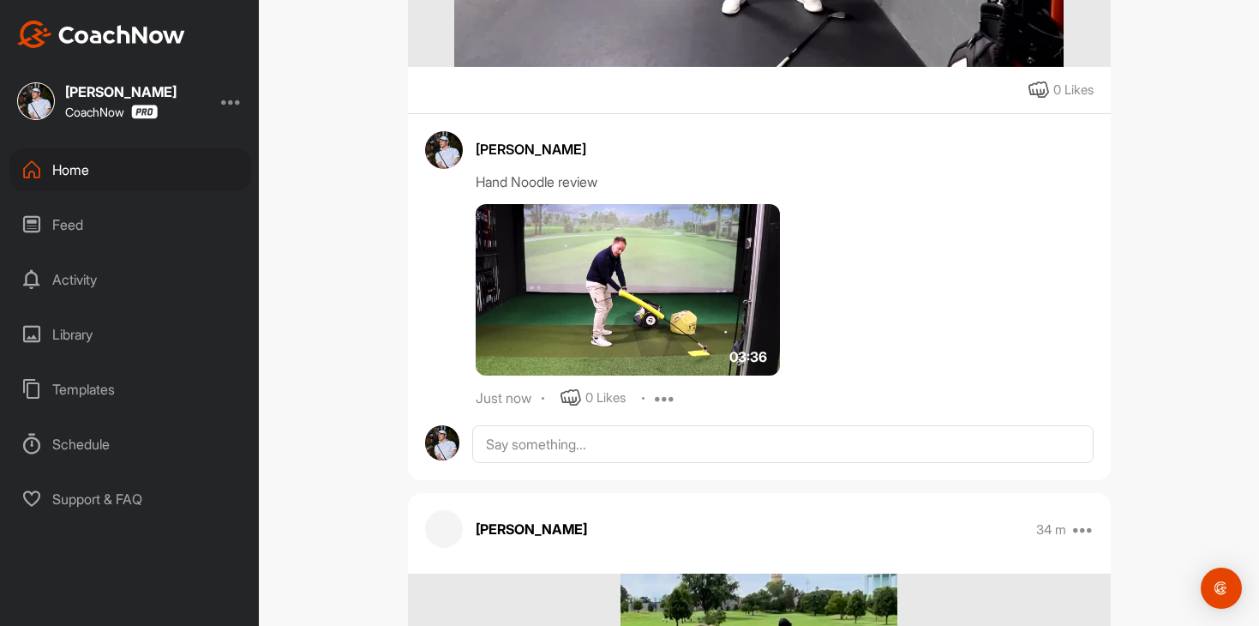
click at [381, 267] on div "[PERSON_NAME] Golf Space Settings Your Notifications Leave Space Timeline Sched…" at bounding box center [759, 313] width 1001 height 626
click at [93, 220] on div "Feed" at bounding box center [130, 224] width 242 height 43
